Goal: Task Accomplishment & Management: Use online tool/utility

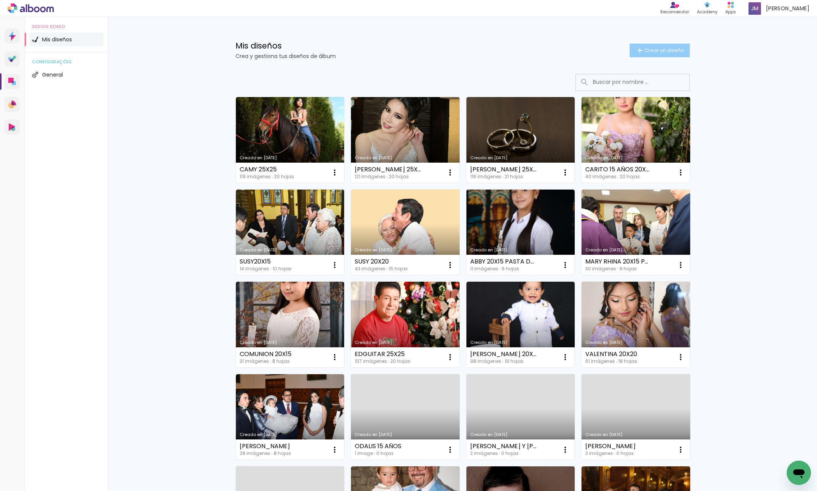
click at [659, 51] on span "Crear un diseño" at bounding box center [665, 50] width 40 height 5
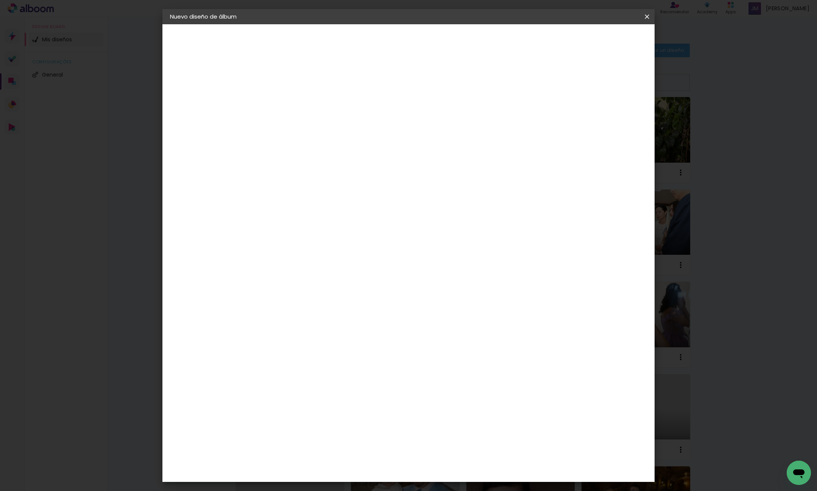
click at [294, 103] on input at bounding box center [294, 102] width 0 height 12
type input "VICKY 25X25"
type paper-input "VICKY 25X25"
click at [0, 0] on slot "Avanzar" at bounding box center [0, 0] width 0 height 0
click at [316, 169] on div "Dismafot" at bounding box center [302, 171] width 27 height 6
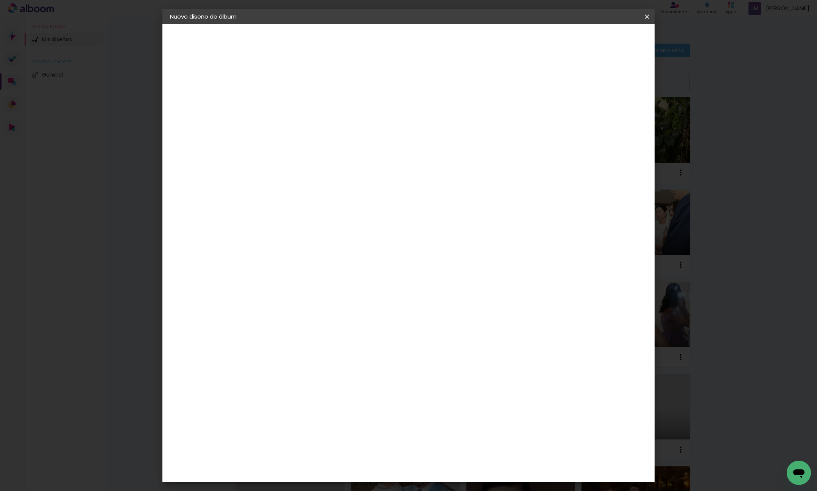
click at [0, 0] on slot "Avanzar" at bounding box center [0, 0] width 0 height 0
click at [333, 127] on iron-icon at bounding box center [327, 131] width 9 height 9
click at [494, 128] on paper-item "Libro foto laminada" at bounding box center [458, 125] width 152 height 15
type input "Libro foto laminada"
click at [345, 244] on span "25 × 25" at bounding box center [327, 254] width 35 height 20
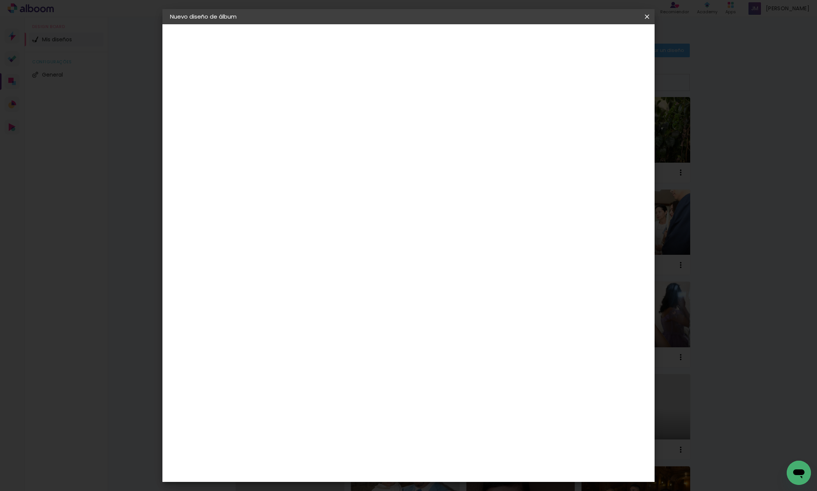
click at [0, 0] on slot "Avanzar" at bounding box center [0, 0] width 0 height 0
click at [606, 39] on span "Empezar diseño" at bounding box center [585, 39] width 42 height 5
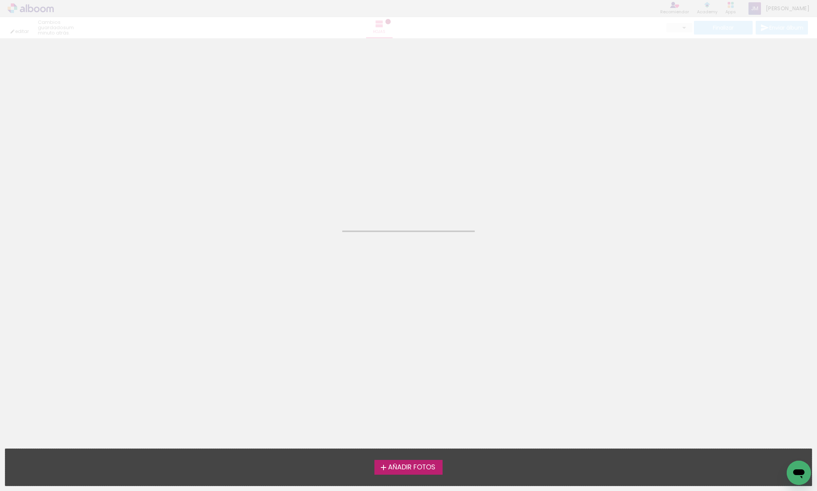
click at [424, 468] on span "Añadir Fotos" at bounding box center [411, 467] width 47 height 7
click at [0, 0] on input "file" at bounding box center [0, 0] width 0 height 0
click at [424, 468] on span "Añadir Fotos" at bounding box center [411, 467] width 47 height 7
click at [0, 0] on input "file" at bounding box center [0, 0] width 0 height 0
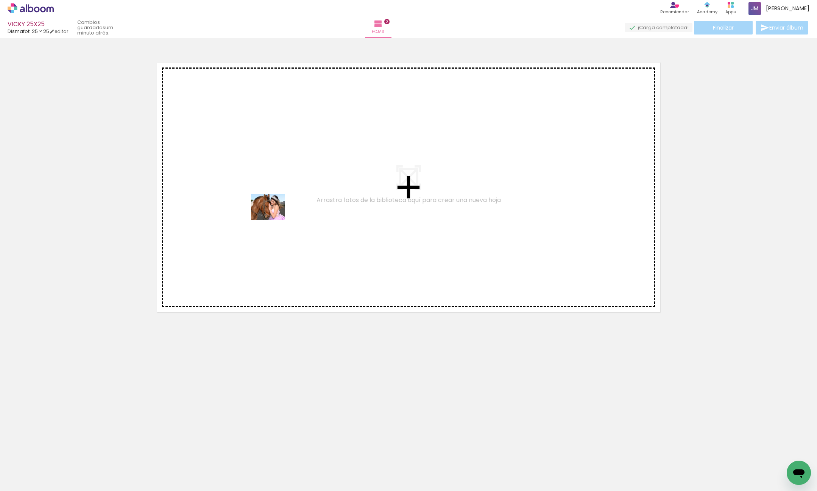
drag, startPoint x: 90, startPoint y: 455, endPoint x: 278, endPoint y: 197, distance: 319.4
click at [284, 194] on quentale-workspace at bounding box center [408, 245] width 817 height 491
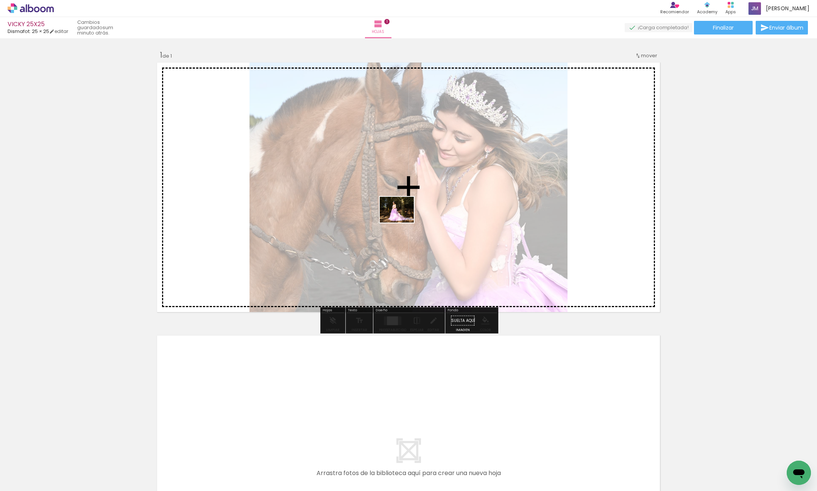
drag, startPoint x: 124, startPoint y: 464, endPoint x: 257, endPoint y: 388, distance: 153.2
click at [403, 219] on quentale-workspace at bounding box center [408, 245] width 817 height 491
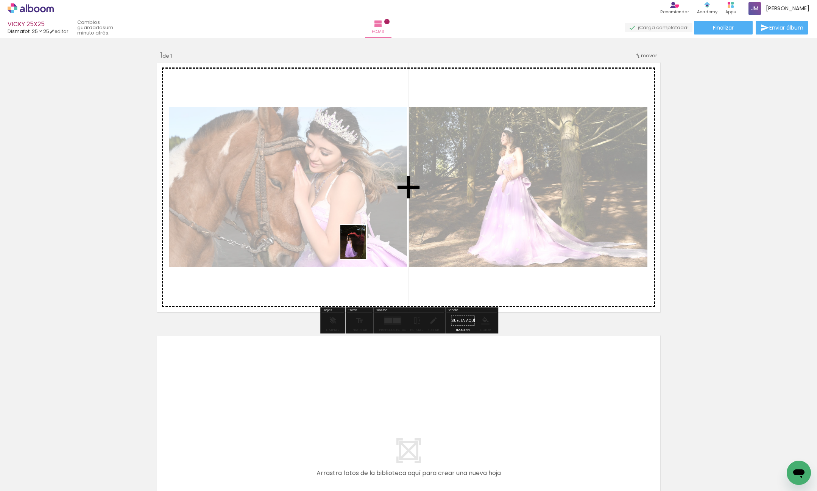
drag, startPoint x: 169, startPoint y: 467, endPoint x: 229, endPoint y: 456, distance: 61.3
click at [363, 247] on quentale-workspace at bounding box center [408, 245] width 817 height 491
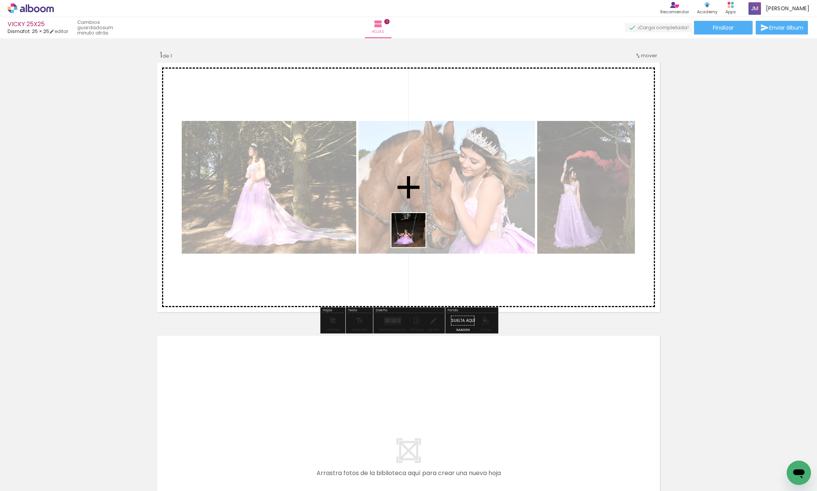
drag, startPoint x: 208, startPoint y: 473, endPoint x: 423, endPoint y: 222, distance: 330.7
click at [423, 222] on quentale-workspace at bounding box center [408, 245] width 817 height 491
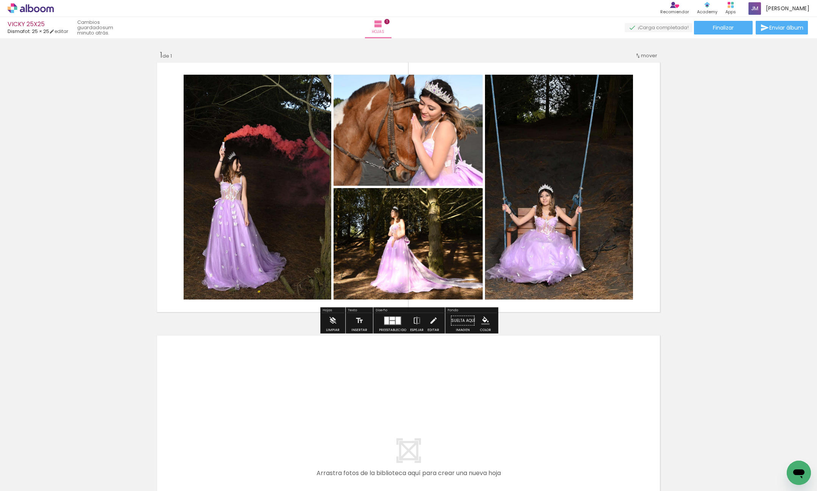
click at [396, 318] on div at bounding box center [398, 320] width 5 height 8
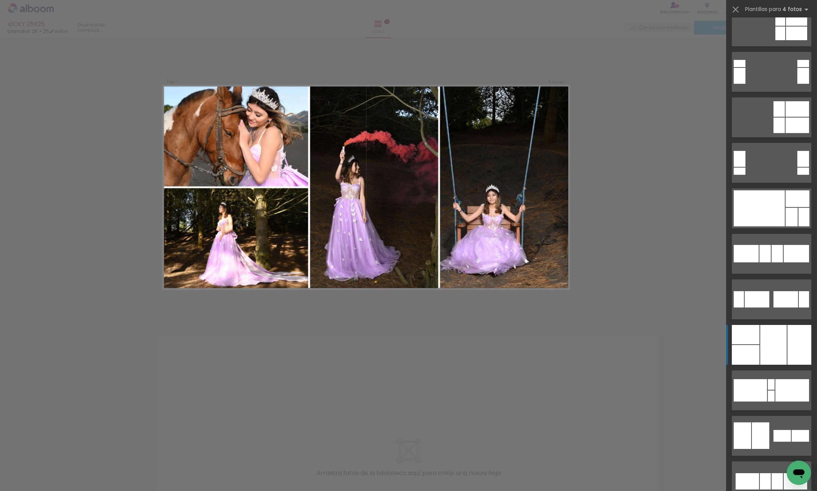
scroll to position [189, 0]
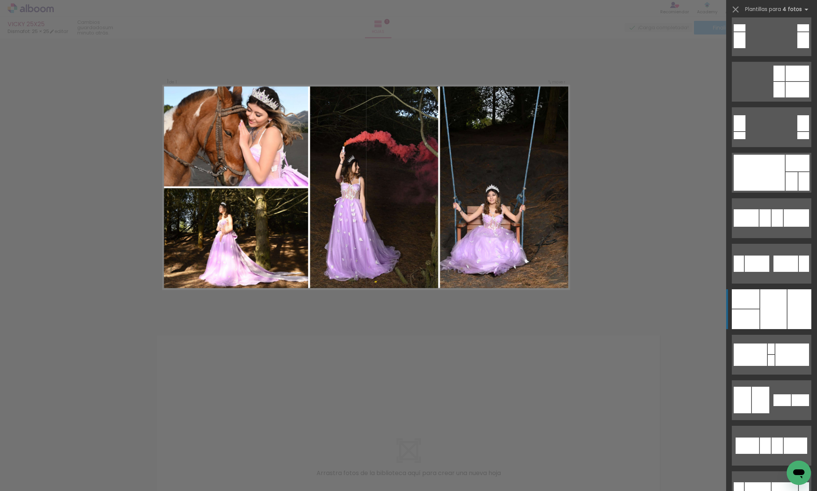
click at [767, 317] on div at bounding box center [774, 309] width 27 height 40
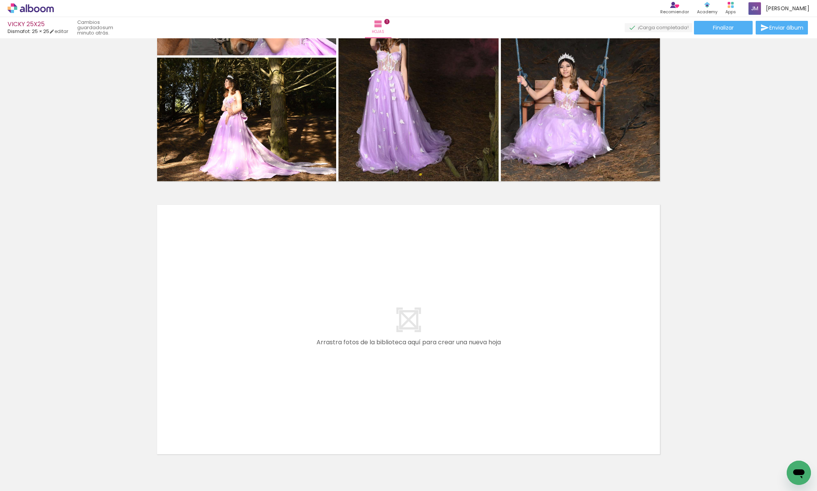
scroll to position [170, 0]
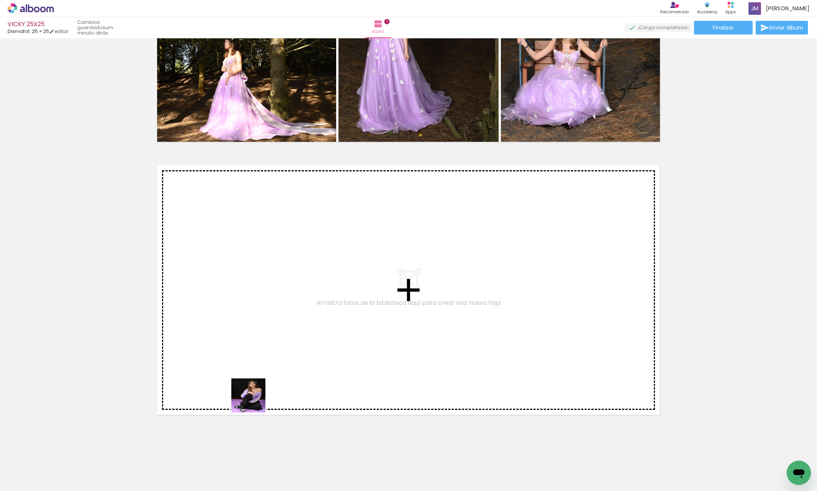
drag, startPoint x: 250, startPoint y: 466, endPoint x: 304, endPoint y: 477, distance: 55.8
click at [255, 274] on quentale-workspace at bounding box center [408, 245] width 817 height 491
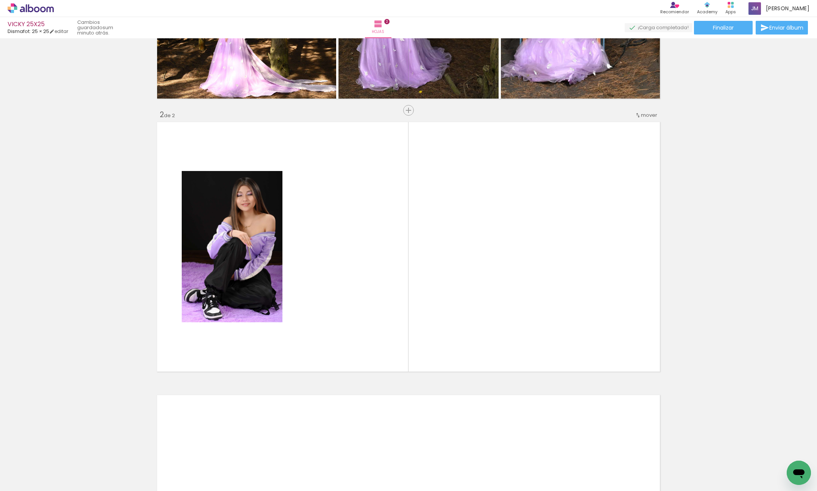
scroll to position [219, 0]
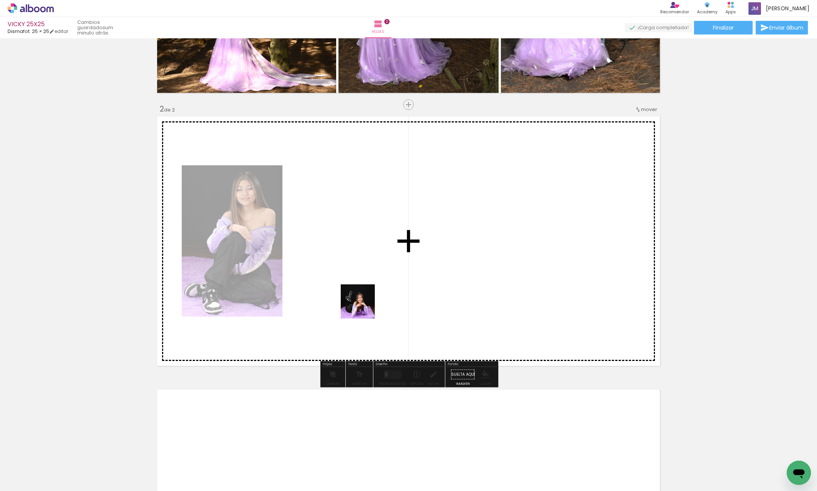
drag, startPoint x: 299, startPoint y: 464, endPoint x: 355, endPoint y: 485, distance: 60.2
click at [386, 244] on quentale-workspace at bounding box center [408, 245] width 817 height 491
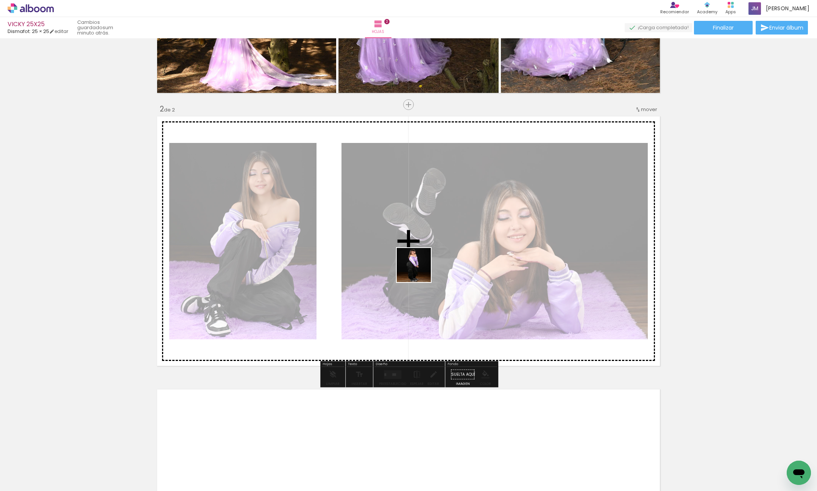
drag, startPoint x: 341, startPoint y: 466, endPoint x: 417, endPoint y: 483, distance: 77.7
click at [421, 267] on quentale-workspace at bounding box center [408, 245] width 817 height 491
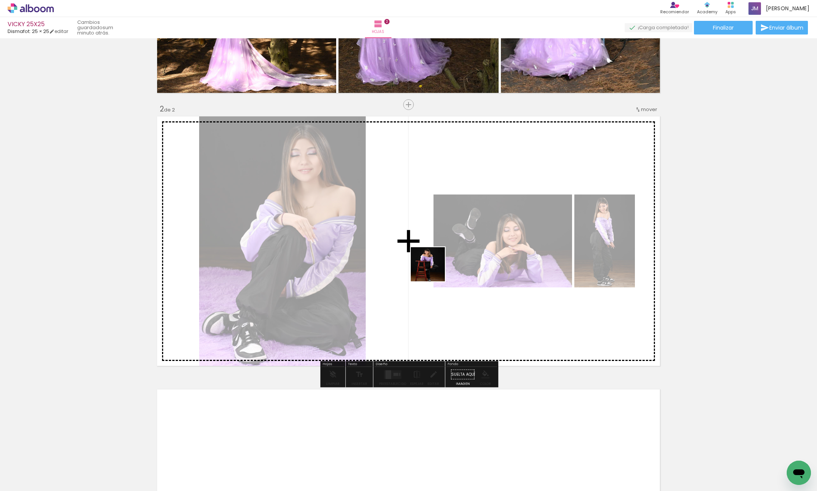
drag, startPoint x: 383, startPoint y: 444, endPoint x: 434, endPoint y: 466, distance: 56.4
click at [434, 265] on quentale-workspace at bounding box center [408, 245] width 817 height 491
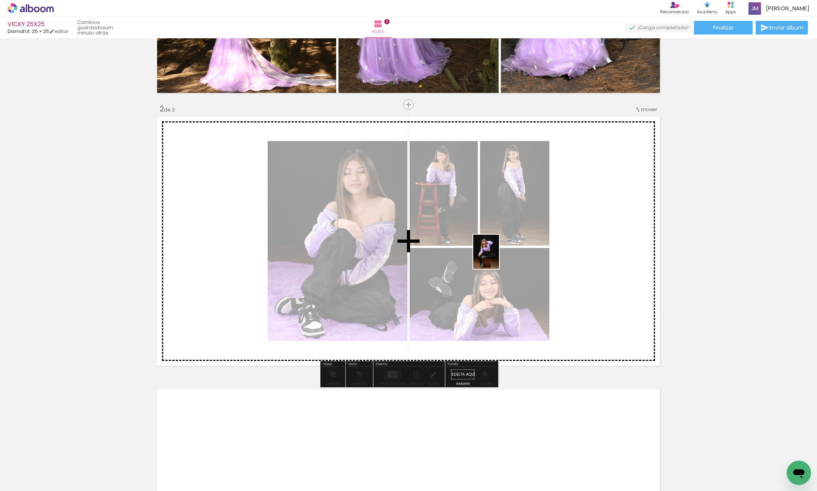
drag, startPoint x: 424, startPoint y: 467, endPoint x: 490, endPoint y: 455, distance: 67.3
click at [496, 257] on quentale-workspace at bounding box center [408, 245] width 817 height 491
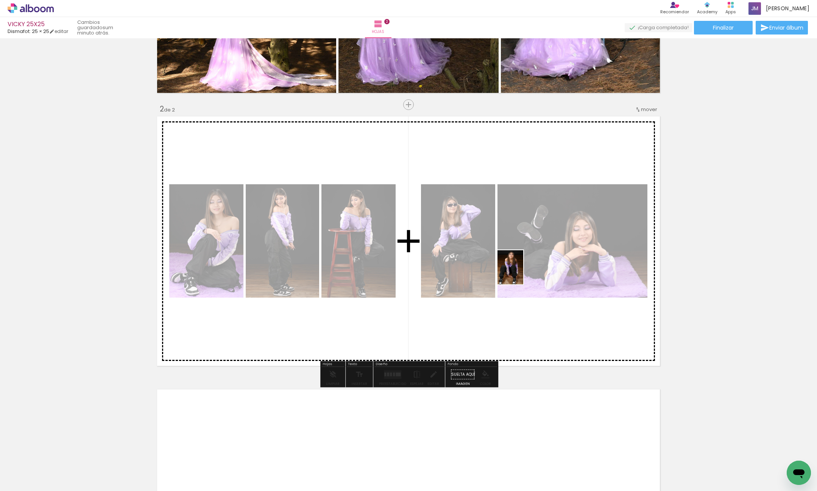
drag, startPoint x: 467, startPoint y: 466, endPoint x: 504, endPoint y: 487, distance: 42.9
click at [520, 273] on quentale-workspace at bounding box center [408, 245] width 817 height 491
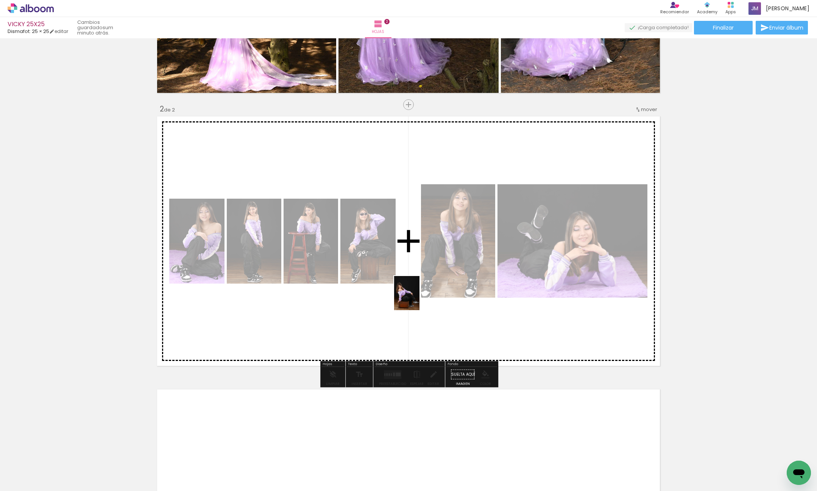
drag, startPoint x: 500, startPoint y: 422, endPoint x: 417, endPoint y: 298, distance: 148.5
click at [417, 298] on quentale-workspace at bounding box center [408, 245] width 817 height 491
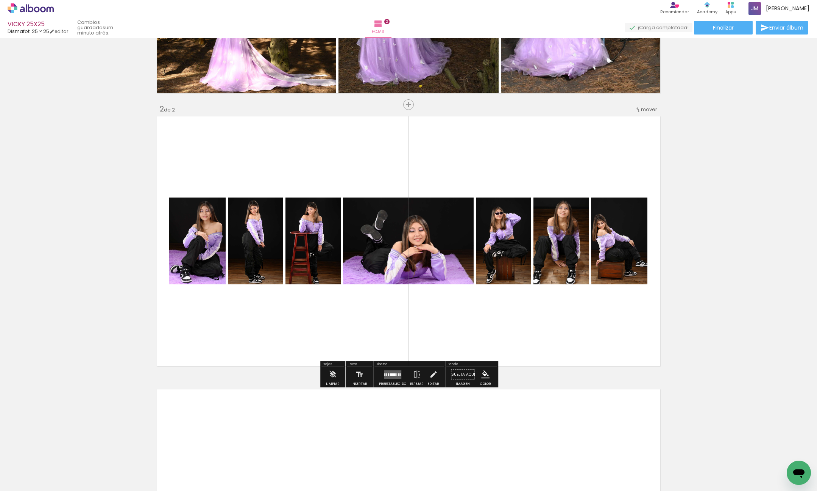
click at [393, 375] on div at bounding box center [393, 374] width 6 height 3
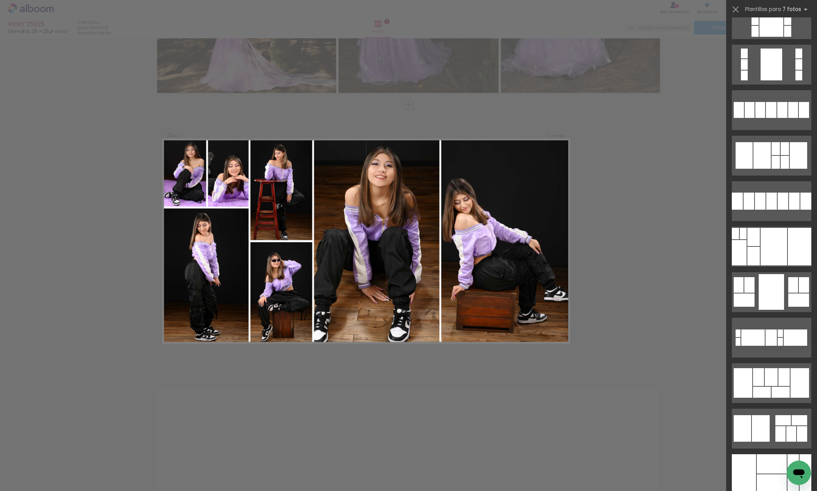
scroll to position [890, 0]
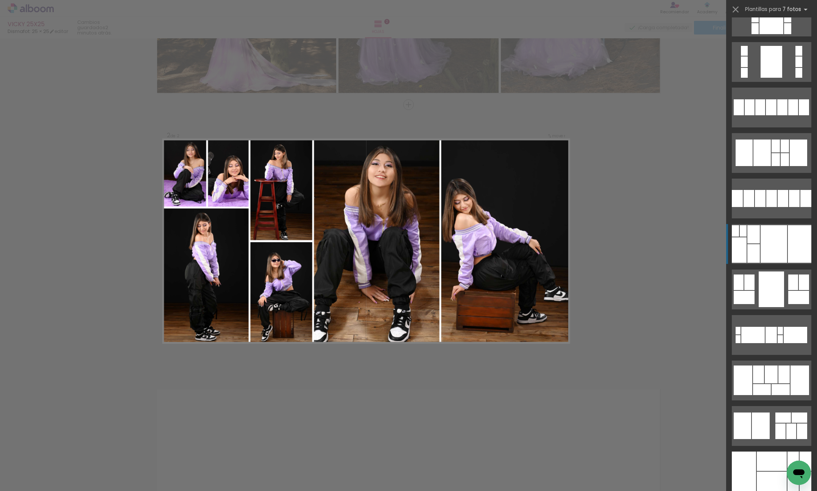
click at [781, 259] on div at bounding box center [774, 243] width 27 height 37
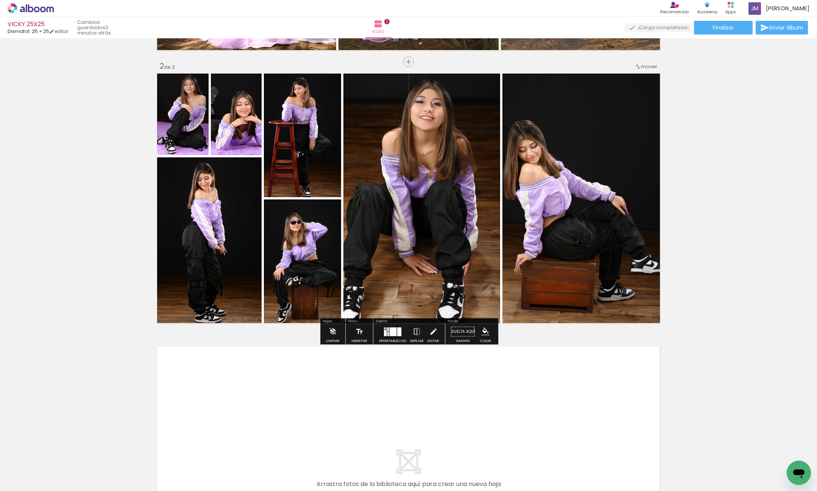
scroll to position [262, 0]
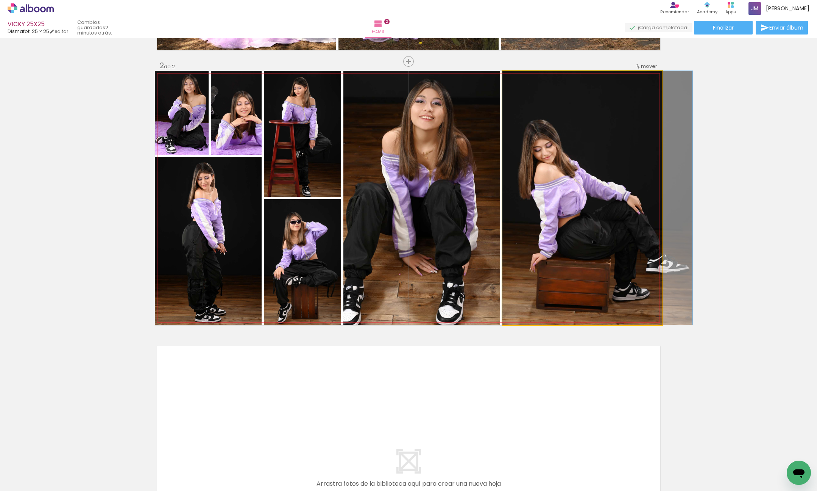
drag, startPoint x: 599, startPoint y: 277, endPoint x: 617, endPoint y: 277, distance: 18.6
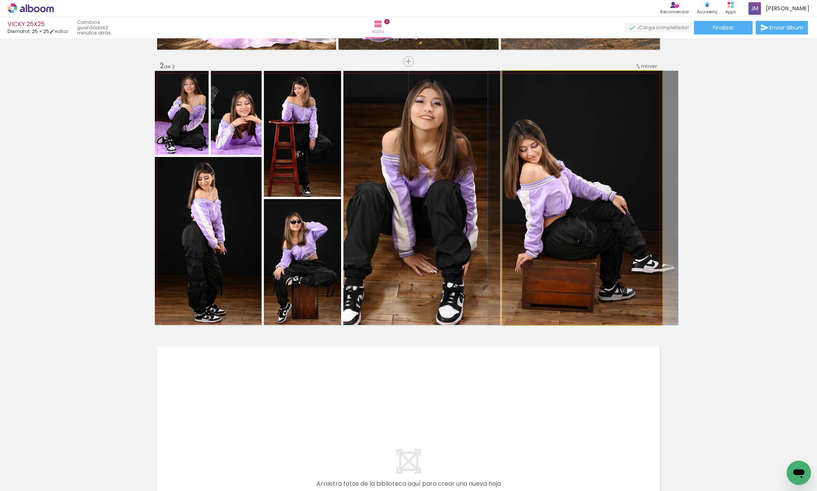
drag, startPoint x: 617, startPoint y: 276, endPoint x: 603, endPoint y: 279, distance: 14.6
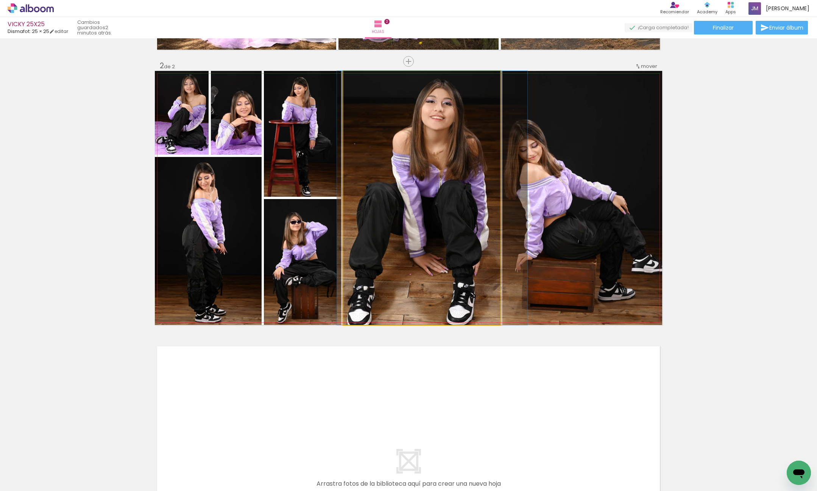
drag, startPoint x: 456, startPoint y: 292, endPoint x: 467, endPoint y: 292, distance: 10.2
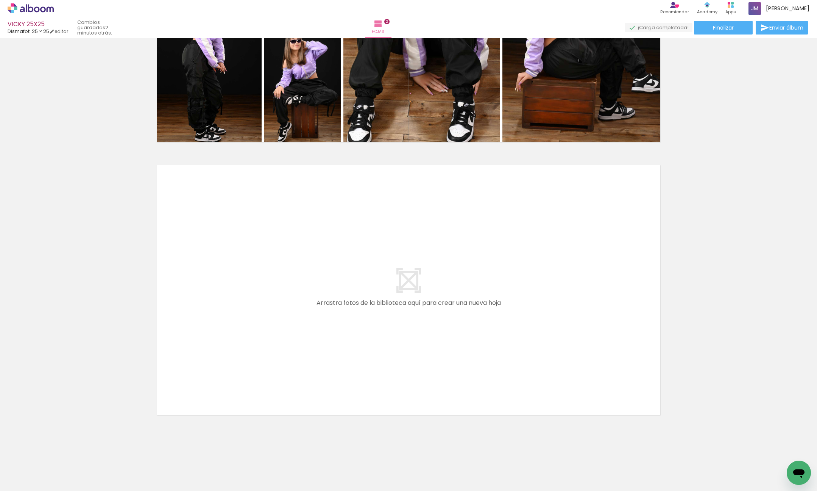
scroll to position [0, 123]
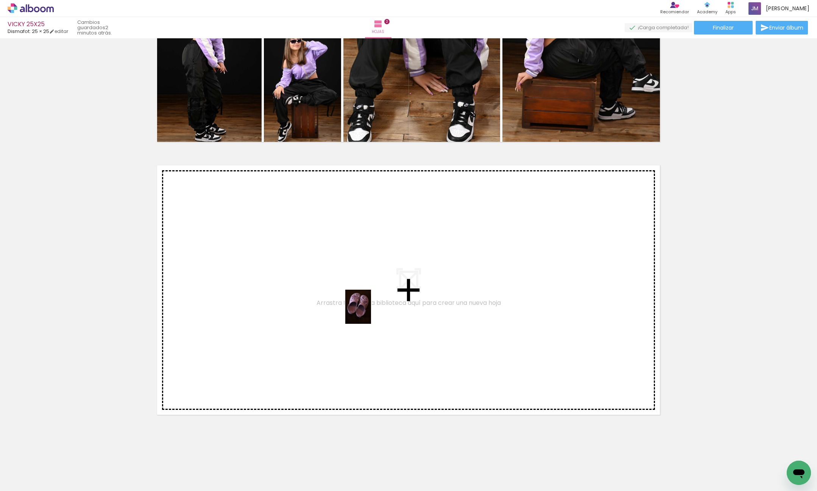
drag, startPoint x: 509, startPoint y: 459, endPoint x: 545, endPoint y: 441, distance: 40.8
click at [363, 308] on quentale-workspace at bounding box center [408, 245] width 817 height 491
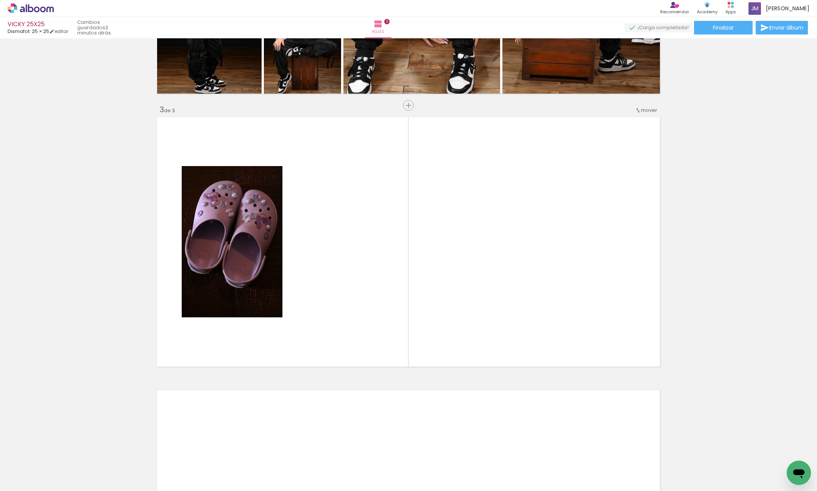
scroll to position [492, 0]
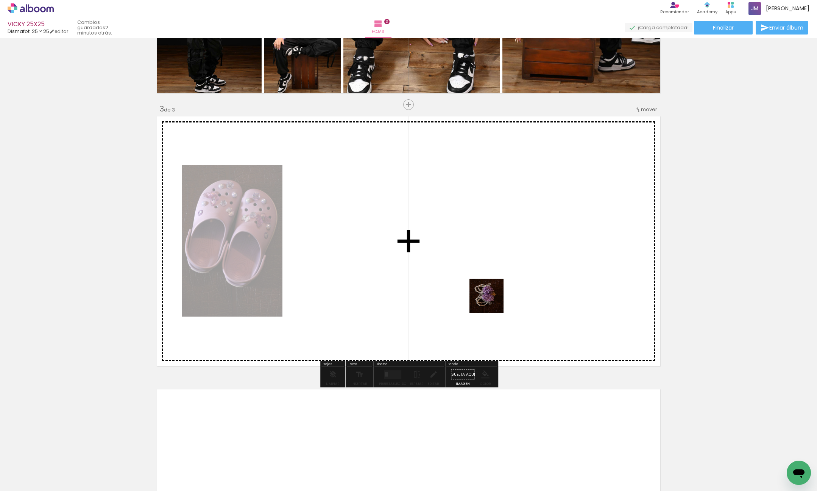
drag, startPoint x: 532, startPoint y: 430, endPoint x: 595, endPoint y: 436, distance: 63.2
click at [480, 259] on quentale-workspace at bounding box center [408, 245] width 817 height 491
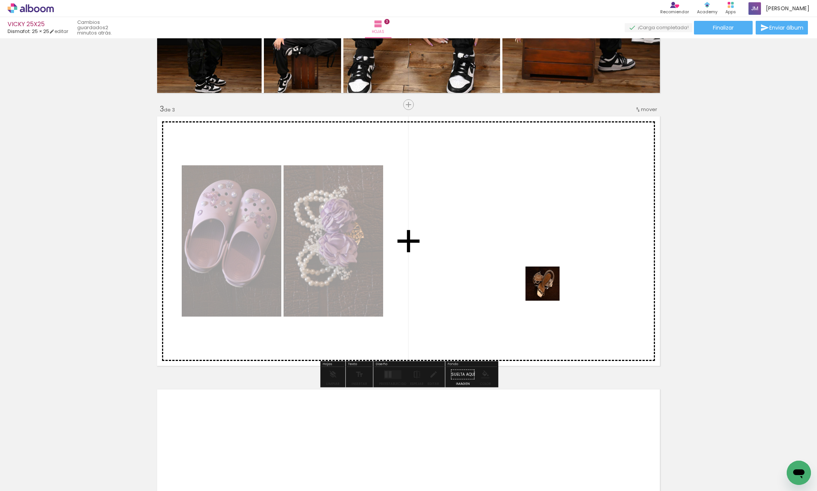
drag, startPoint x: 577, startPoint y: 408, endPoint x: 622, endPoint y: 453, distance: 63.7
click at [545, 272] on quentale-workspace at bounding box center [408, 245] width 817 height 491
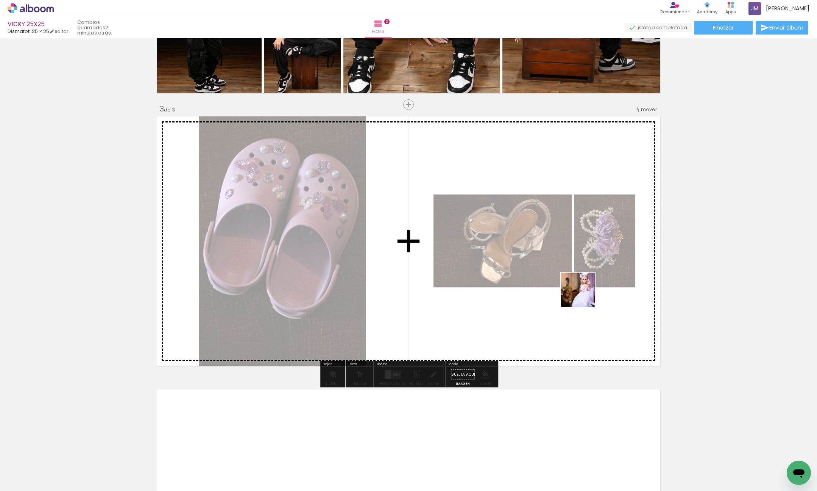
drag, startPoint x: 623, startPoint y: 422, endPoint x: 663, endPoint y: 456, distance: 52.7
click at [563, 255] on quentale-workspace at bounding box center [408, 245] width 817 height 491
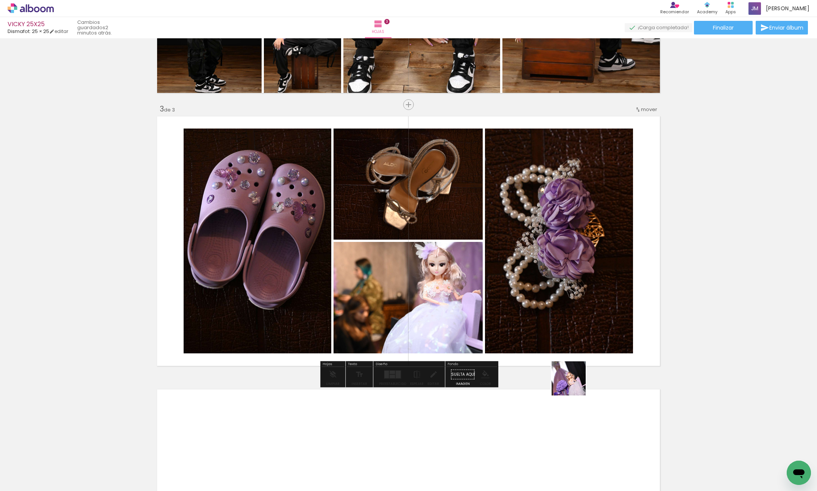
drag, startPoint x: 617, startPoint y: 421, endPoint x: 709, endPoint y: 457, distance: 99.7
click at [476, 286] on quentale-workspace at bounding box center [408, 245] width 817 height 491
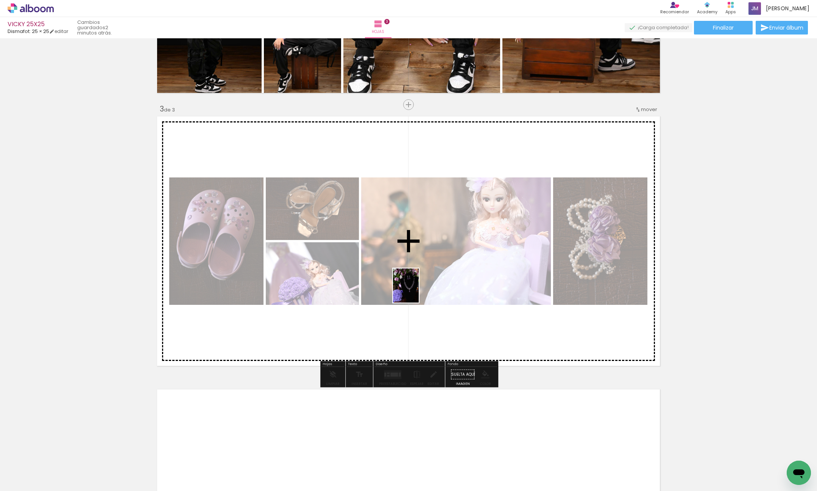
drag, startPoint x: 679, startPoint y: 447, endPoint x: 419, endPoint y: 291, distance: 303.6
click at [416, 291] on quentale-workspace at bounding box center [408, 245] width 817 height 491
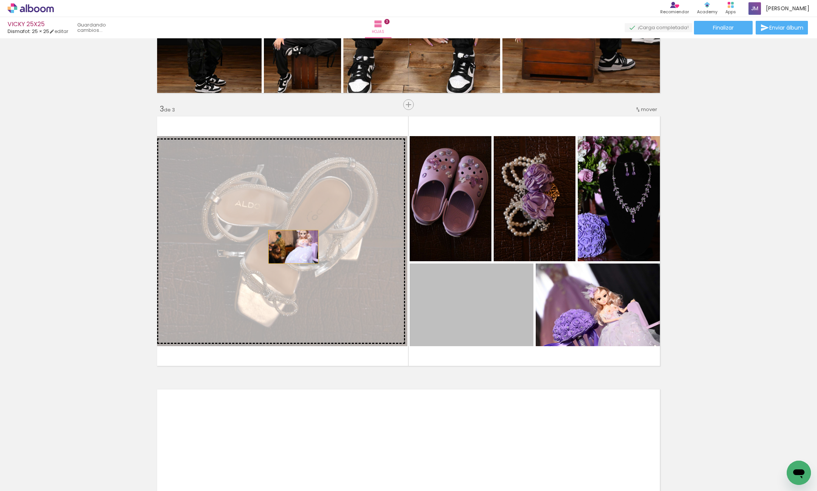
drag, startPoint x: 497, startPoint y: 298, endPoint x: 294, endPoint y: 247, distance: 209.6
click at [0, 0] on slot at bounding box center [0, 0] width 0 height 0
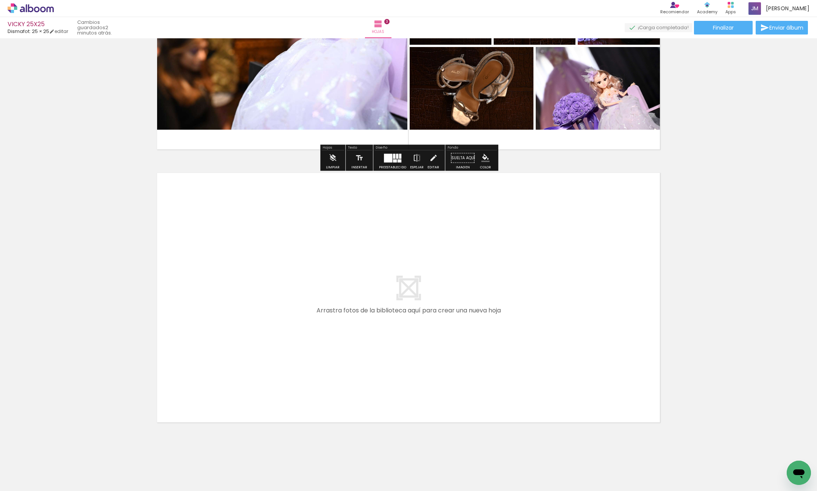
scroll to position [716, 0]
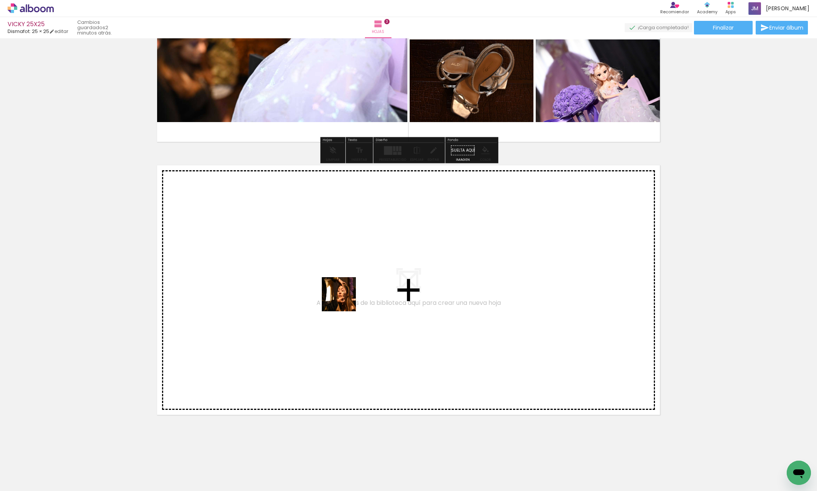
drag, startPoint x: 398, startPoint y: 420, endPoint x: 475, endPoint y: 431, distance: 77.9
click at [331, 278] on quentale-workspace at bounding box center [408, 245] width 817 height 491
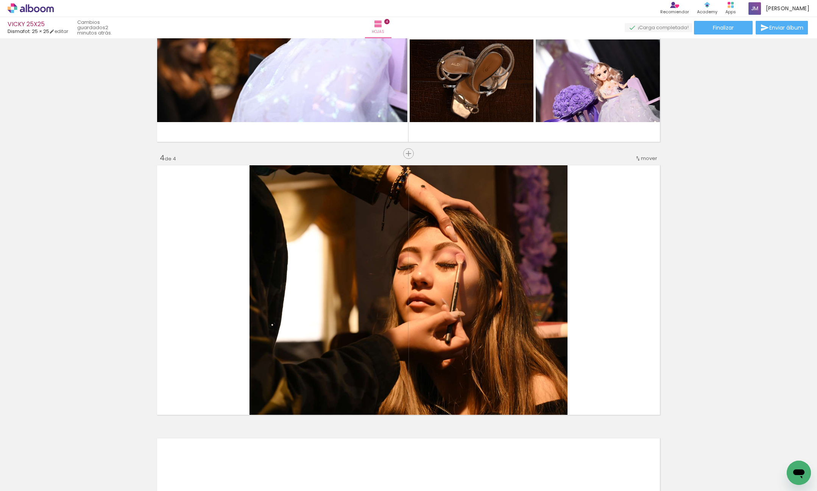
scroll to position [764, 0]
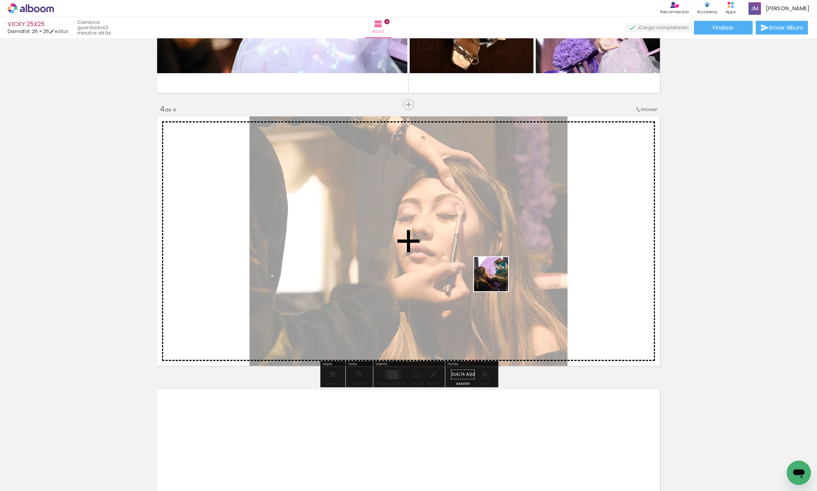
drag, startPoint x: 470, startPoint y: 409, endPoint x: 497, endPoint y: 280, distance: 131.9
click at [497, 279] on quentale-workspace at bounding box center [408, 245] width 817 height 491
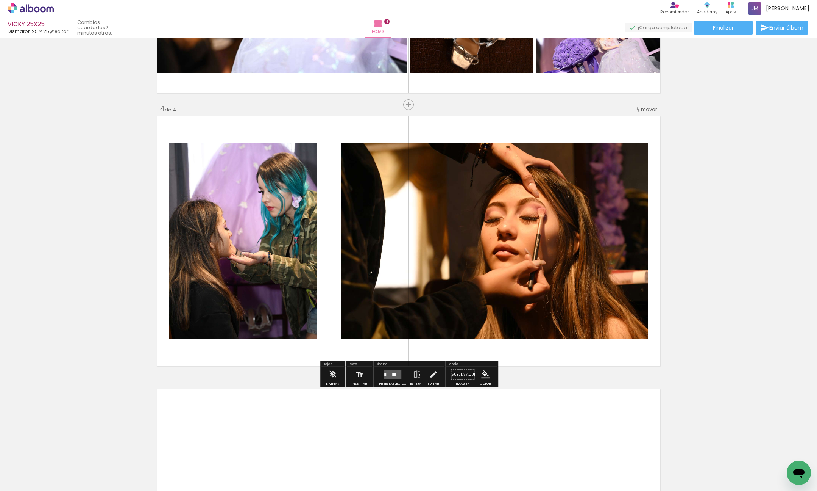
scroll to position [0, 506]
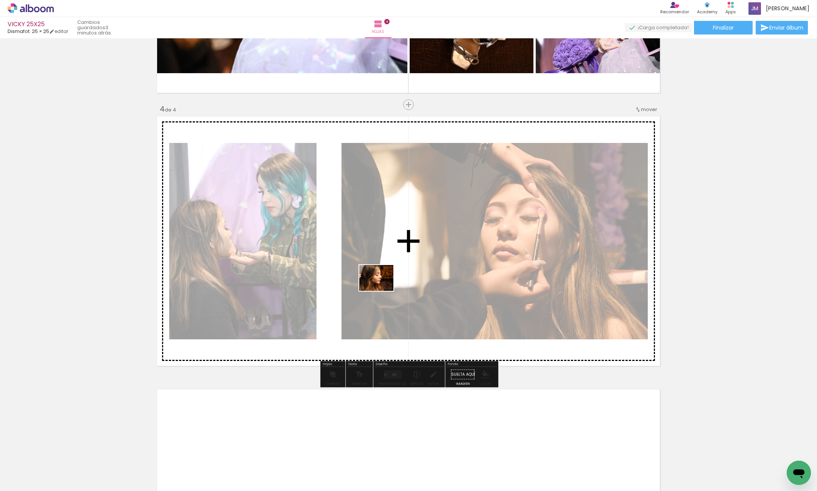
drag, startPoint x: 382, startPoint y: 437, endPoint x: 431, endPoint y: 448, distance: 49.7
click at [383, 288] on quentale-workspace at bounding box center [408, 245] width 817 height 491
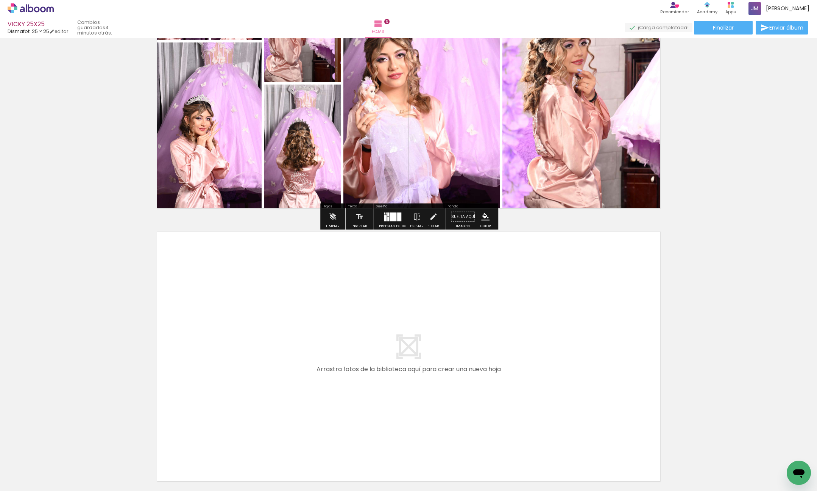
scroll to position [1261, 0]
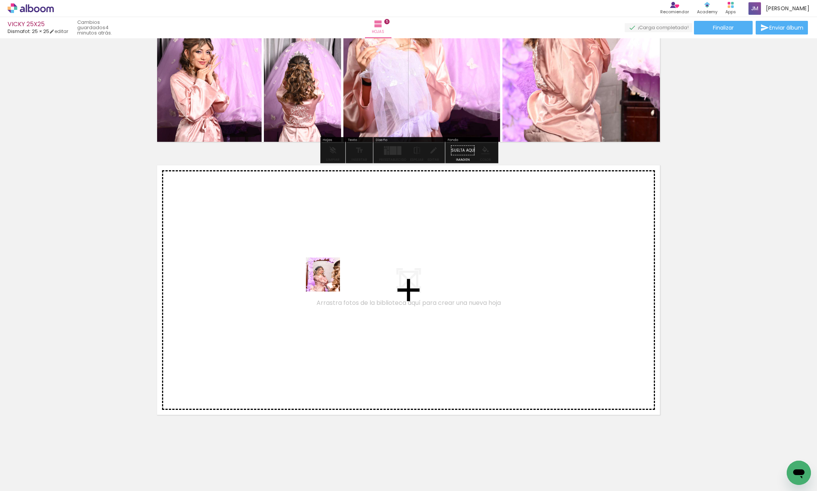
drag, startPoint x: 358, startPoint y: 463, endPoint x: 417, endPoint y: 459, distance: 58.9
click at [327, 249] on quentale-workspace at bounding box center [408, 245] width 817 height 491
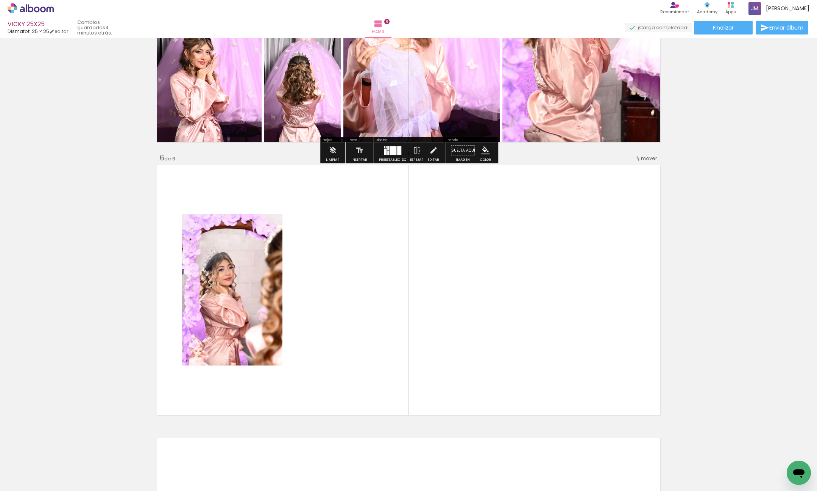
scroll to position [1310, 0]
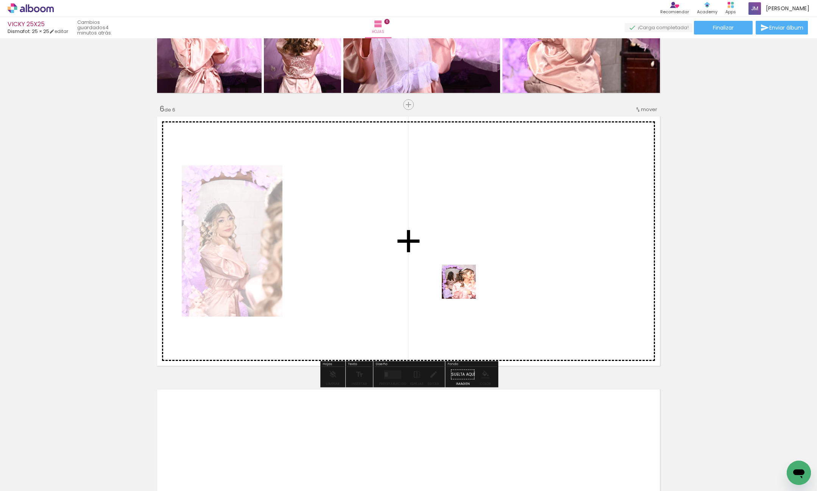
drag, startPoint x: 404, startPoint y: 466, endPoint x: 465, endPoint y: 277, distance: 198.6
click at [465, 277] on quentale-workspace at bounding box center [408, 245] width 817 height 491
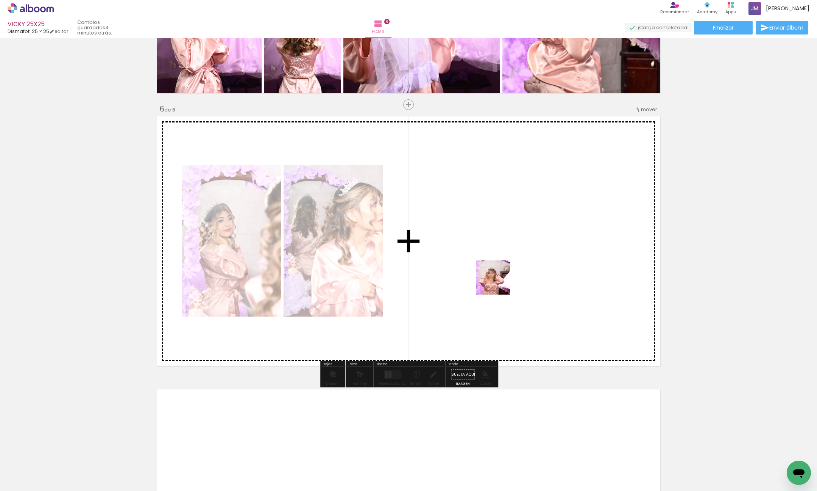
drag, startPoint x: 442, startPoint y: 467, endPoint x: 484, endPoint y: 490, distance: 48.6
click at [500, 276] on quentale-workspace at bounding box center [408, 245] width 817 height 491
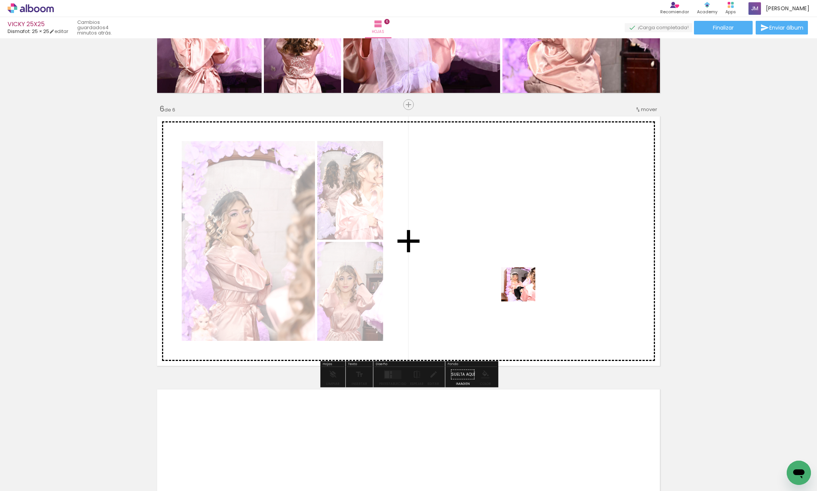
drag, startPoint x: 484, startPoint y: 471, endPoint x: 542, endPoint y: 469, distance: 58.4
click at [525, 287] on quentale-workspace at bounding box center [408, 245] width 817 height 491
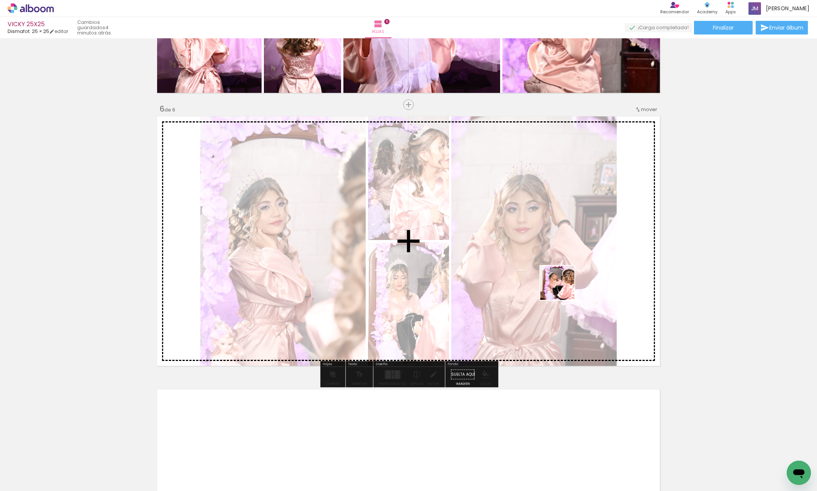
drag, startPoint x: 537, startPoint y: 412, endPoint x: 586, endPoint y: 472, distance: 77.5
click at [566, 271] on quentale-workspace at bounding box center [408, 245] width 817 height 491
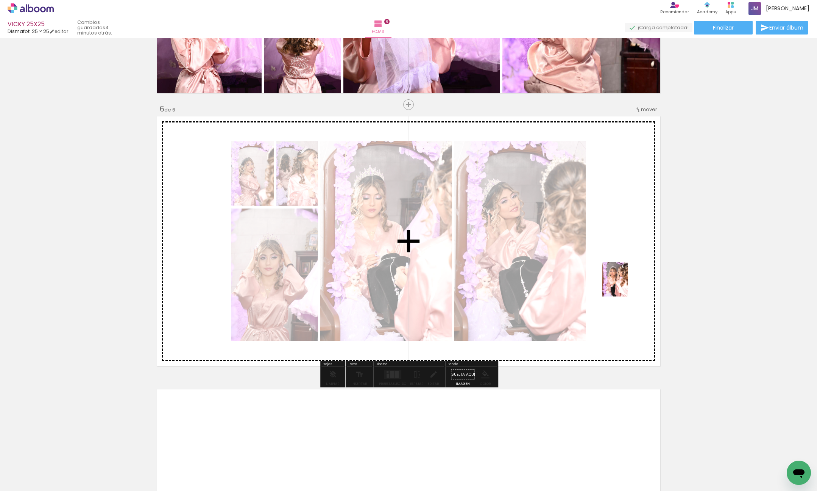
drag, startPoint x: 573, startPoint y: 476, endPoint x: 626, endPoint y: 277, distance: 205.9
click at [626, 277] on quentale-workspace at bounding box center [408, 245] width 817 height 491
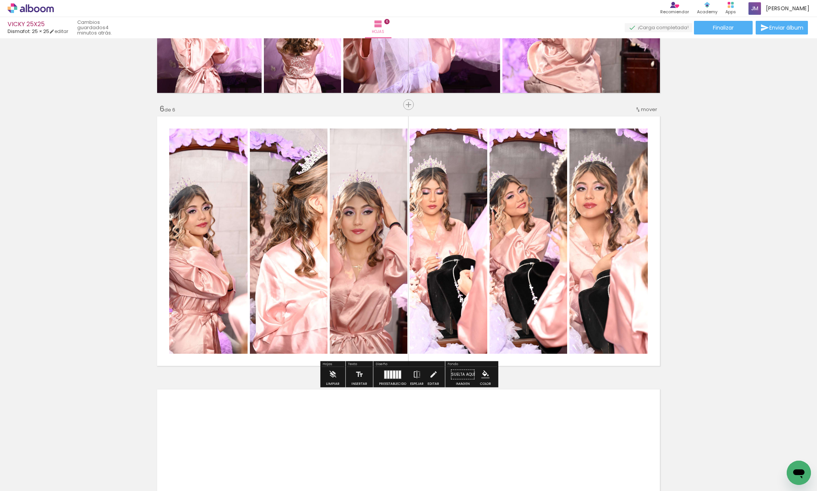
click at [390, 374] on div at bounding box center [391, 374] width 2 height 8
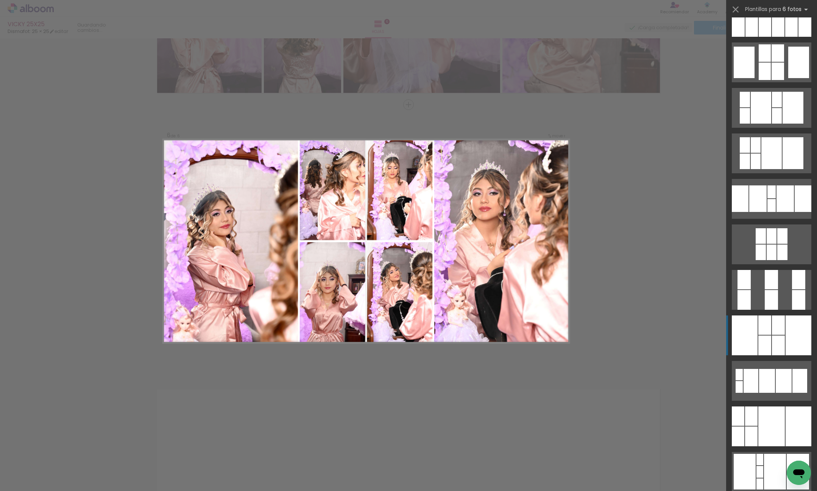
scroll to position [118, 0]
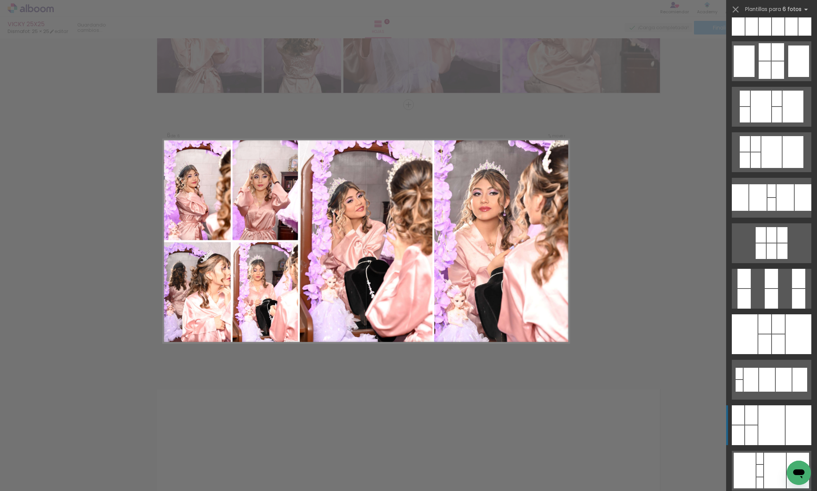
click at [772, 425] on div at bounding box center [772, 425] width 27 height 40
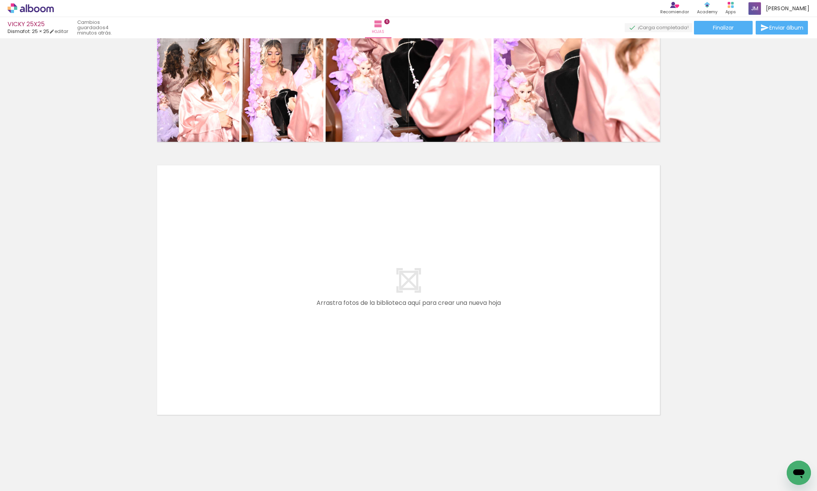
scroll to position [0, 1273]
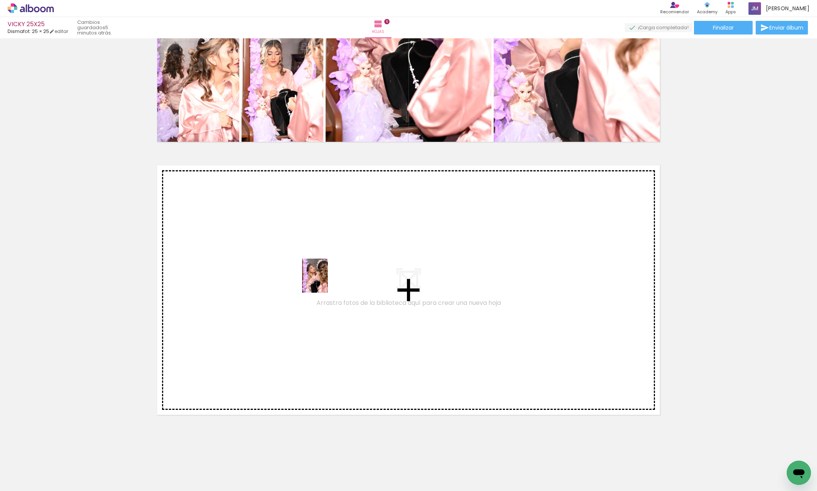
drag, startPoint x: 337, startPoint y: 445, endPoint x: 325, endPoint y: 281, distance: 164.1
click at [325, 281] on quentale-workspace at bounding box center [408, 245] width 817 height 491
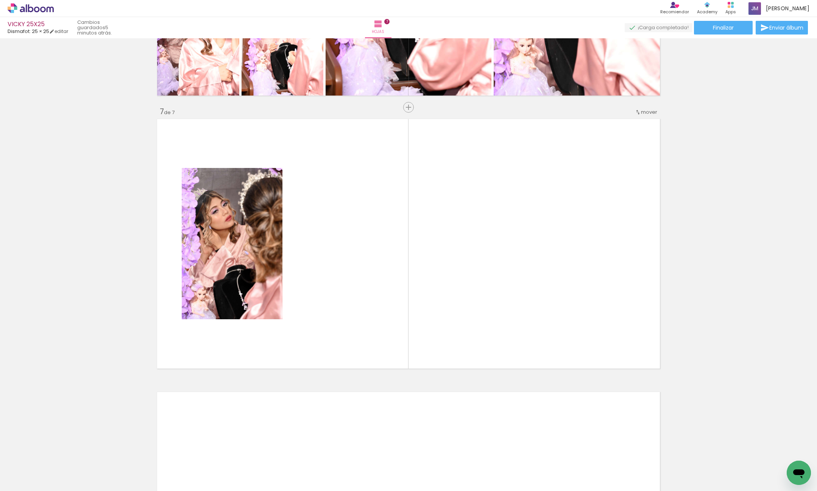
scroll to position [1583, 0]
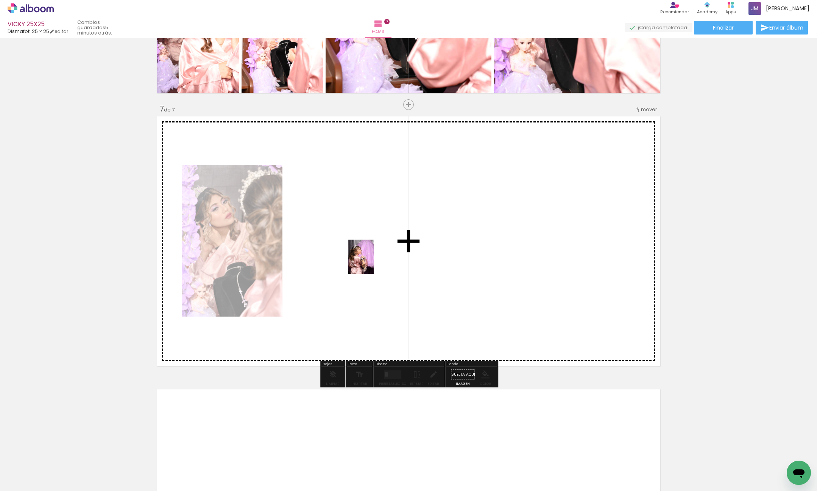
drag, startPoint x: 379, startPoint y: 451, endPoint x: 417, endPoint y: 406, distance: 59.1
click at [371, 264] on quentale-workspace at bounding box center [408, 245] width 817 height 491
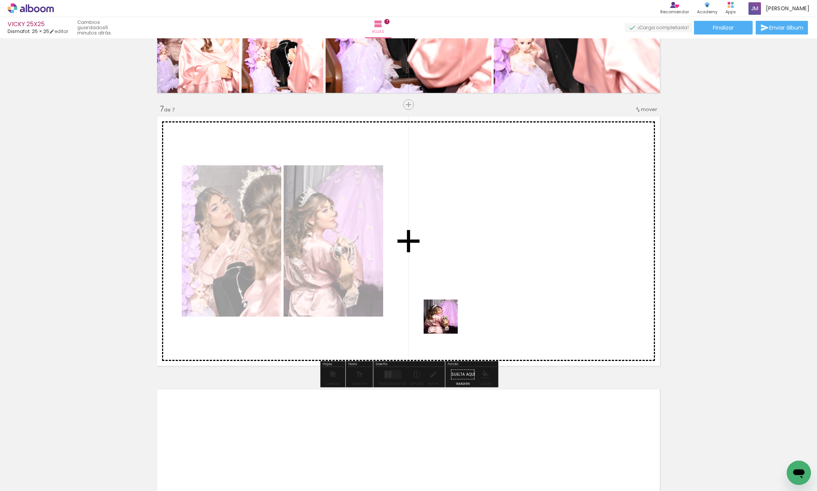
drag, startPoint x: 417, startPoint y: 463, endPoint x: 471, endPoint y: 466, distance: 53.9
click at [452, 277] on quentale-workspace at bounding box center [408, 245] width 817 height 491
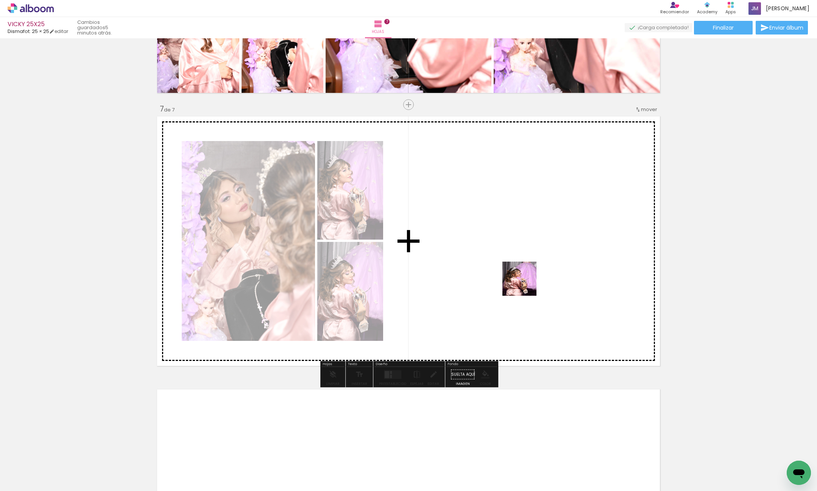
drag, startPoint x: 522, startPoint y: 303, endPoint x: 527, endPoint y: 275, distance: 28.0
click at [527, 274] on quentale-workspace at bounding box center [408, 245] width 817 height 491
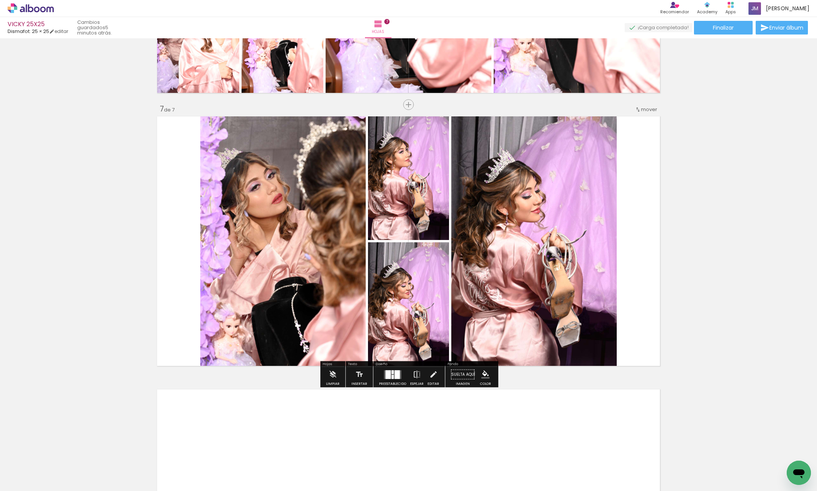
click at [392, 373] on quentale-layouter at bounding box center [392, 374] width 17 height 9
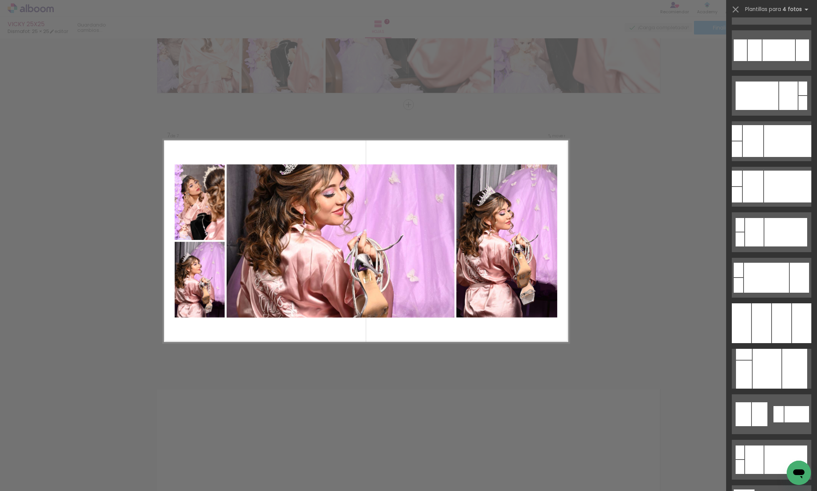
scroll to position [2998, 0]
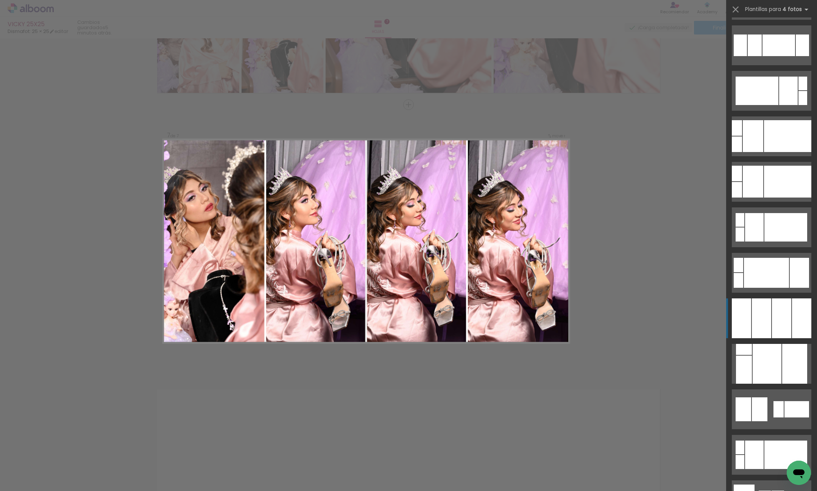
click at [775, 308] on div at bounding box center [781, 318] width 19 height 40
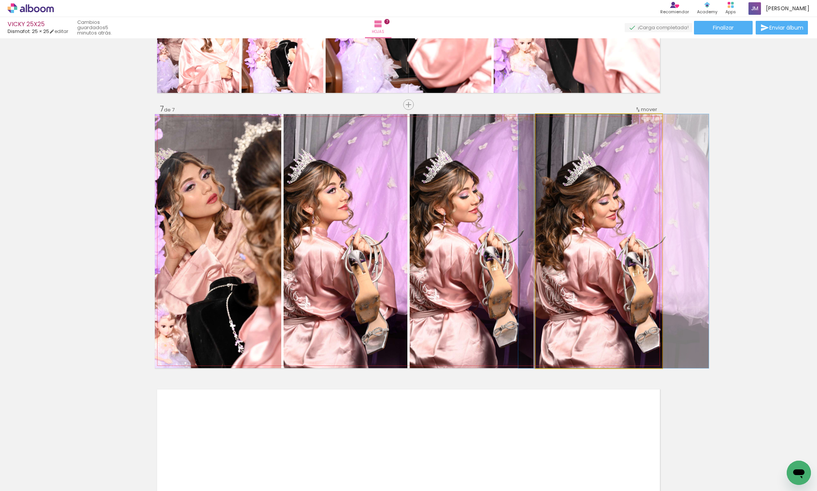
drag, startPoint x: 607, startPoint y: 270, endPoint x: 620, endPoint y: 269, distance: 12.9
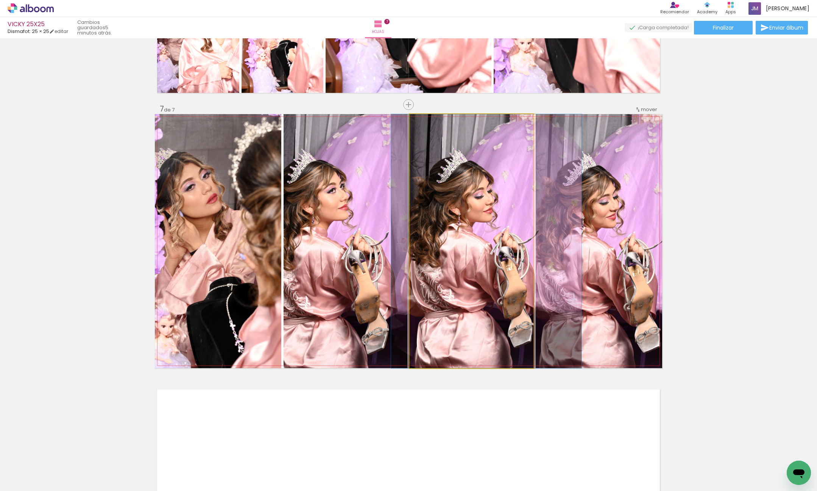
drag, startPoint x: 474, startPoint y: 269, endPoint x: 489, endPoint y: 269, distance: 14.8
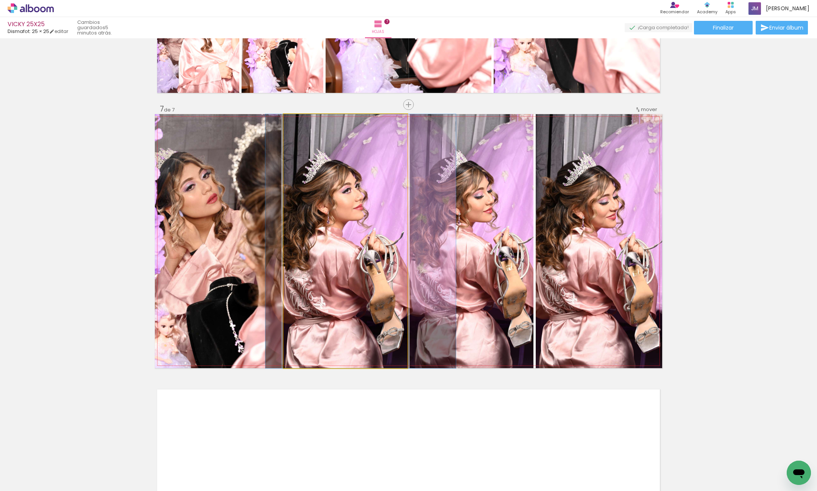
drag, startPoint x: 349, startPoint y: 281, endPoint x: 364, endPoint y: 281, distance: 15.5
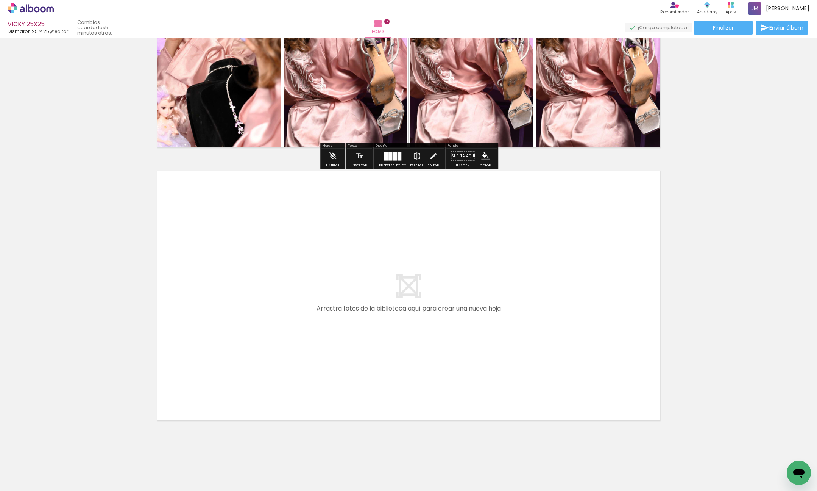
scroll to position [1806, 0]
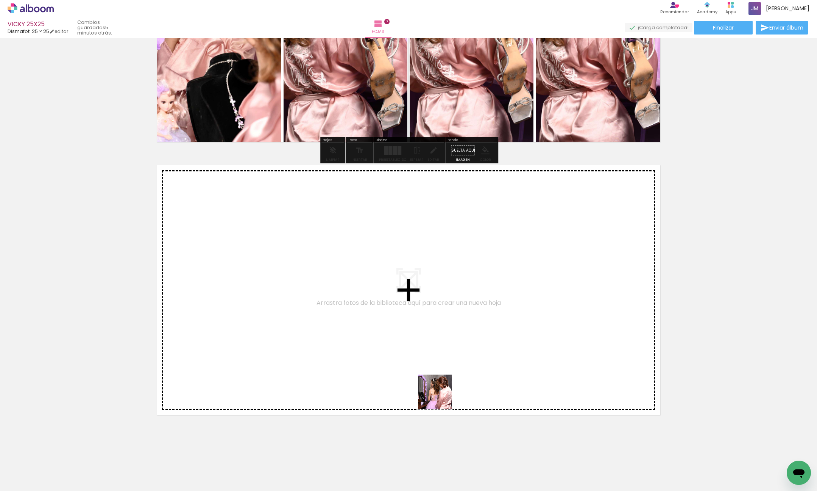
drag, startPoint x: 495, startPoint y: 452, endPoint x: 569, endPoint y: 456, distance: 74.8
click at [297, 253] on quentale-workspace at bounding box center [408, 245] width 817 height 491
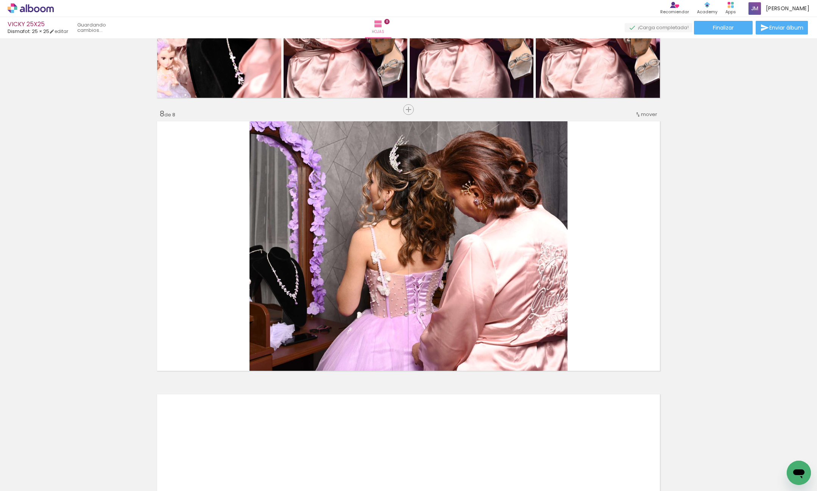
scroll to position [1855, 0]
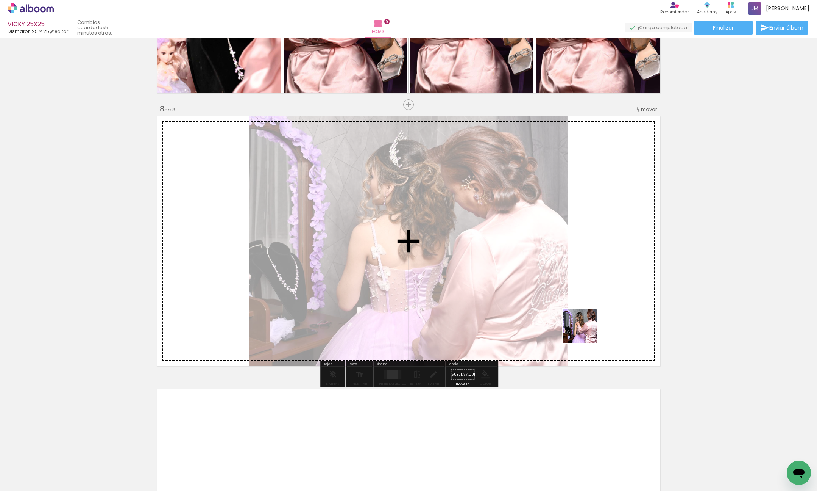
drag, startPoint x: 545, startPoint y: 467, endPoint x: 590, endPoint y: 483, distance: 47.3
click at [596, 269] on quentale-workspace at bounding box center [408, 245] width 817 height 491
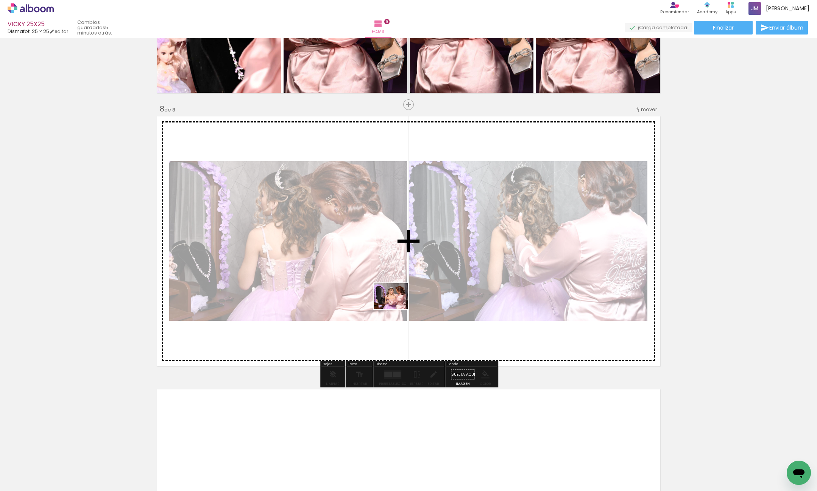
drag, startPoint x: 588, startPoint y: 450, endPoint x: 612, endPoint y: 489, distance: 46.1
click at [396, 304] on quentale-workspace at bounding box center [408, 245] width 817 height 491
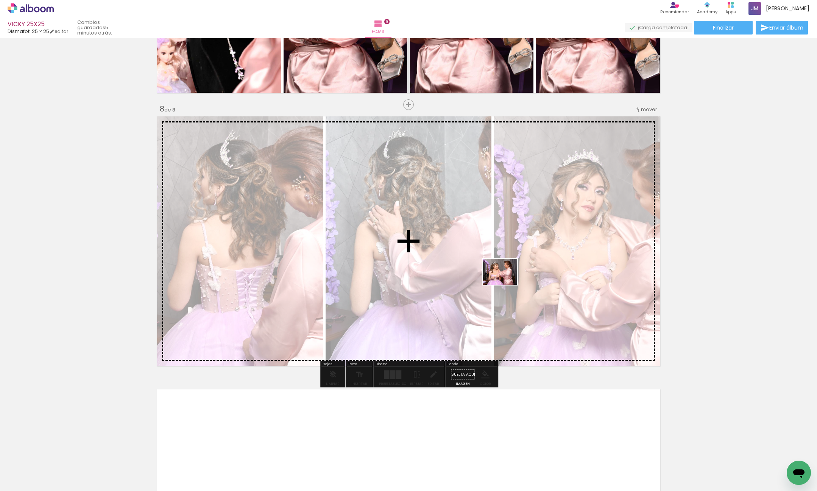
drag, startPoint x: 618, startPoint y: 446, endPoint x: 703, endPoint y: 447, distance: 85.6
click at [505, 280] on quentale-workspace at bounding box center [408, 245] width 817 height 491
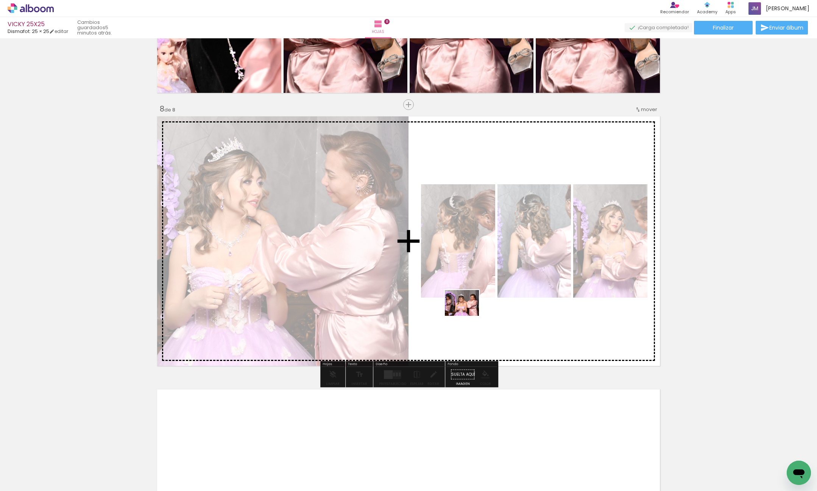
drag, startPoint x: 663, startPoint y: 455, endPoint x: 731, endPoint y: 464, distance: 69.3
click at [468, 313] on quentale-workspace at bounding box center [408, 245] width 817 height 491
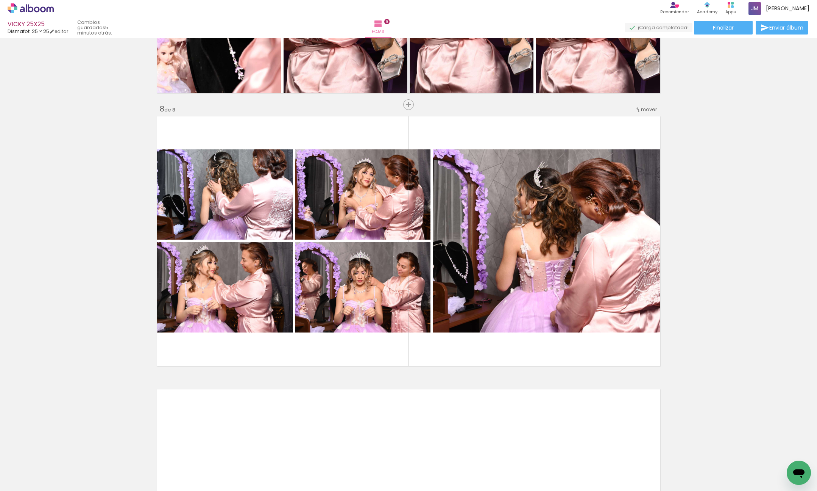
scroll to position [0, 1514]
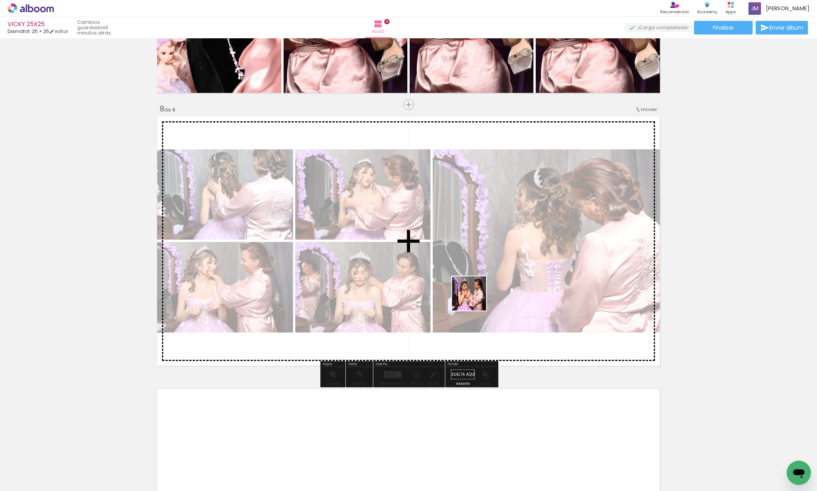
drag, startPoint x: 474, startPoint y: 414, endPoint x: 559, endPoint y: 428, distance: 86.7
click at [471, 275] on quentale-workspace at bounding box center [408, 245] width 817 height 491
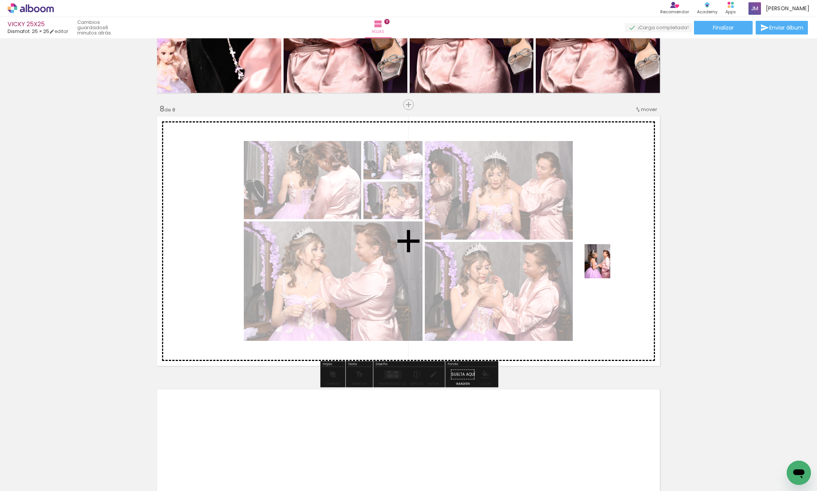
drag, startPoint x: 519, startPoint y: 462, endPoint x: 610, endPoint y: 256, distance: 225.7
click at [609, 257] on quentale-workspace at bounding box center [408, 245] width 817 height 491
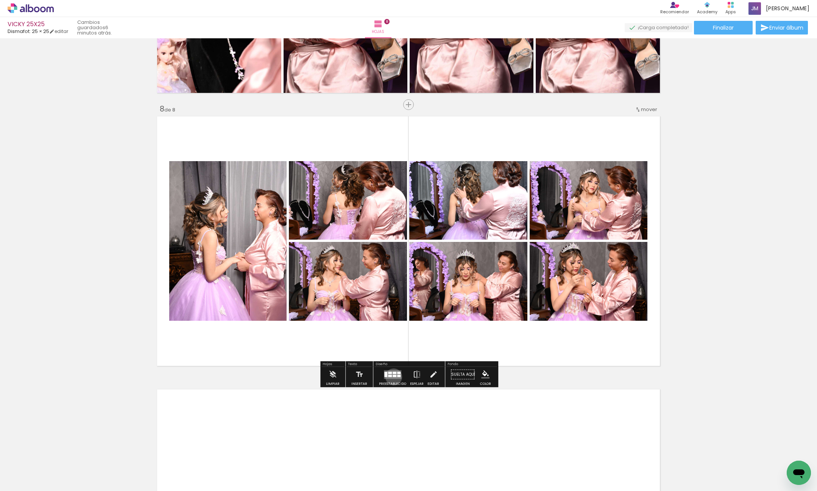
click at [392, 377] on quentale-layouter at bounding box center [392, 374] width 17 height 9
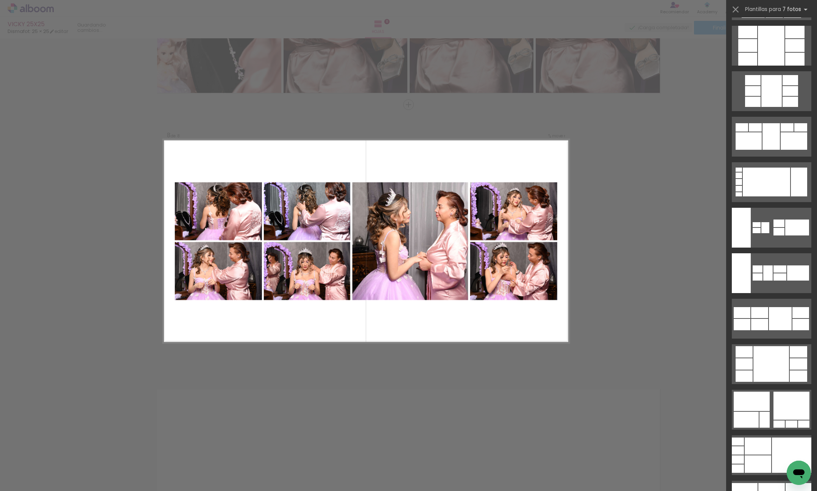
scroll to position [921, 0]
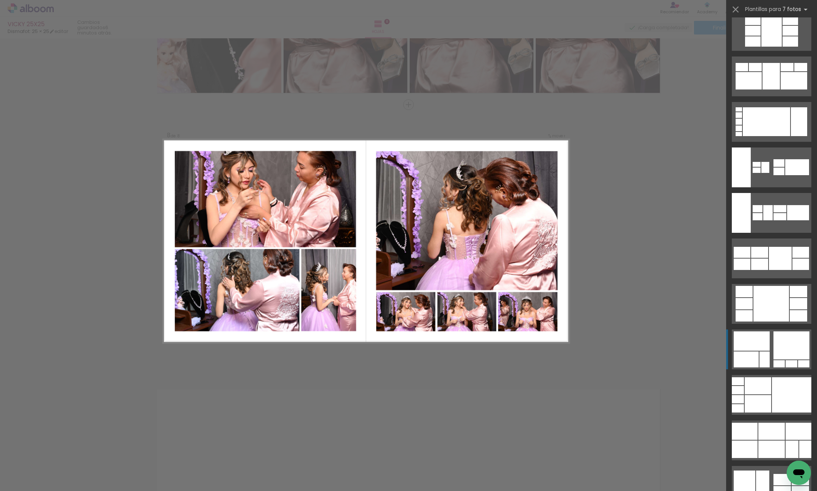
click at [794, 344] on div at bounding box center [792, 345] width 36 height 28
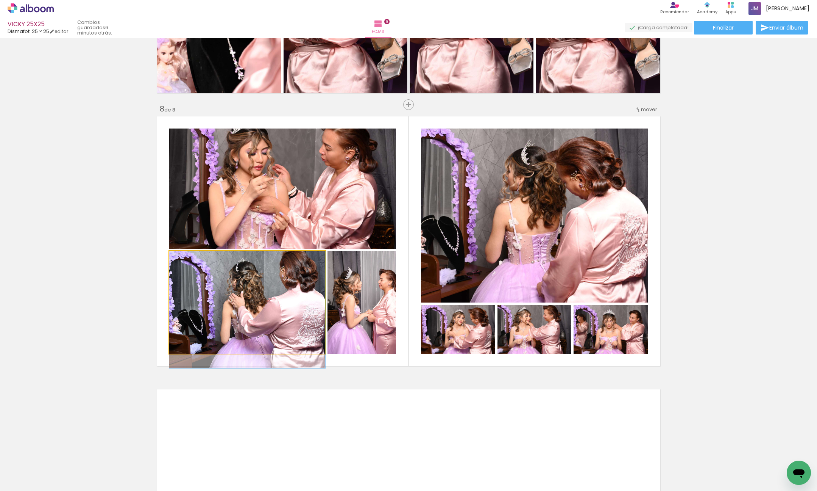
drag, startPoint x: 275, startPoint y: 305, endPoint x: 247, endPoint y: 313, distance: 28.7
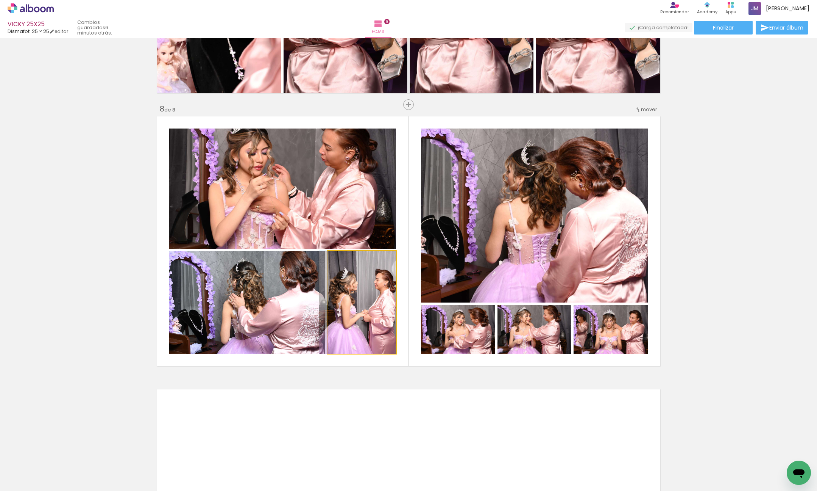
drag, startPoint x: 369, startPoint y: 306, endPoint x: 362, endPoint y: 306, distance: 6.9
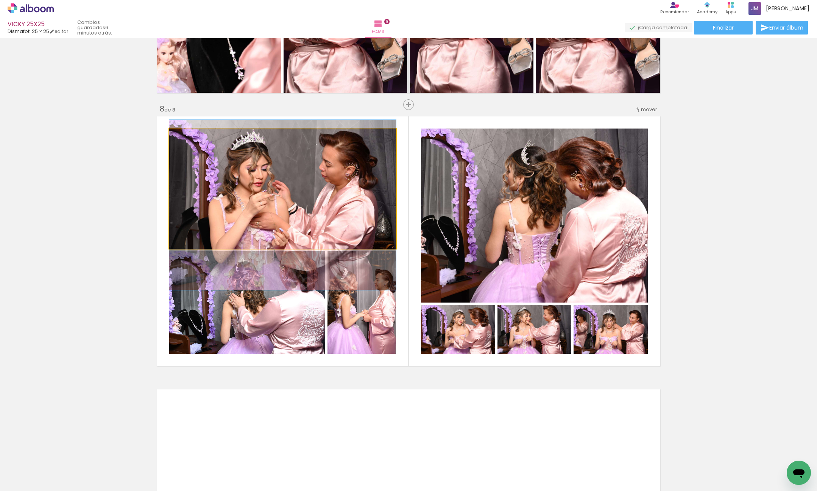
drag, startPoint x: 321, startPoint y: 156, endPoint x: 322, endPoint y: 173, distance: 16.3
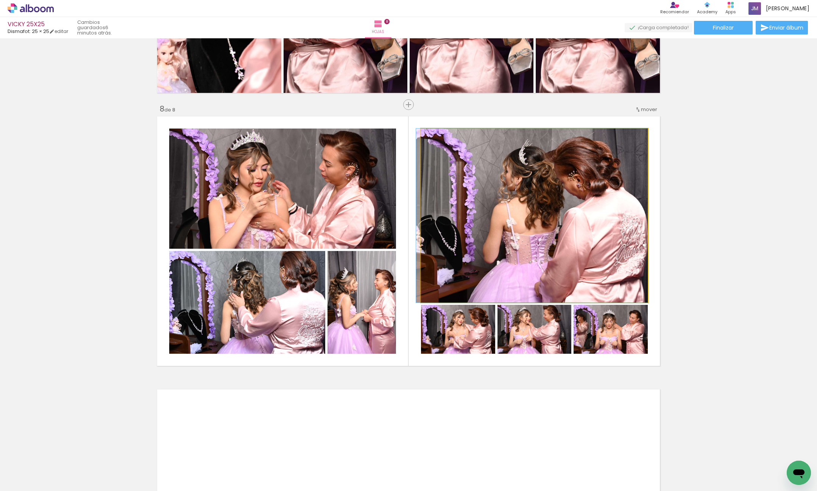
drag, startPoint x: 577, startPoint y: 215, endPoint x: 563, endPoint y: 225, distance: 16.6
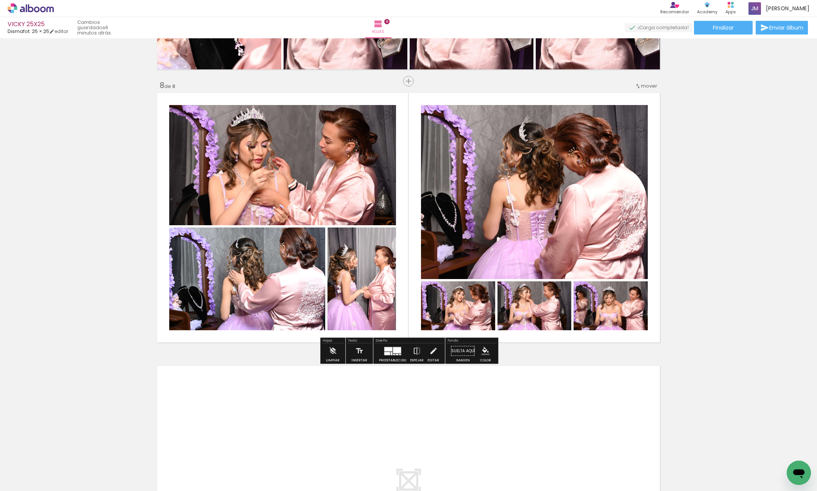
scroll to position [1879, 0]
